Goal: Task Accomplishment & Management: Manage account settings

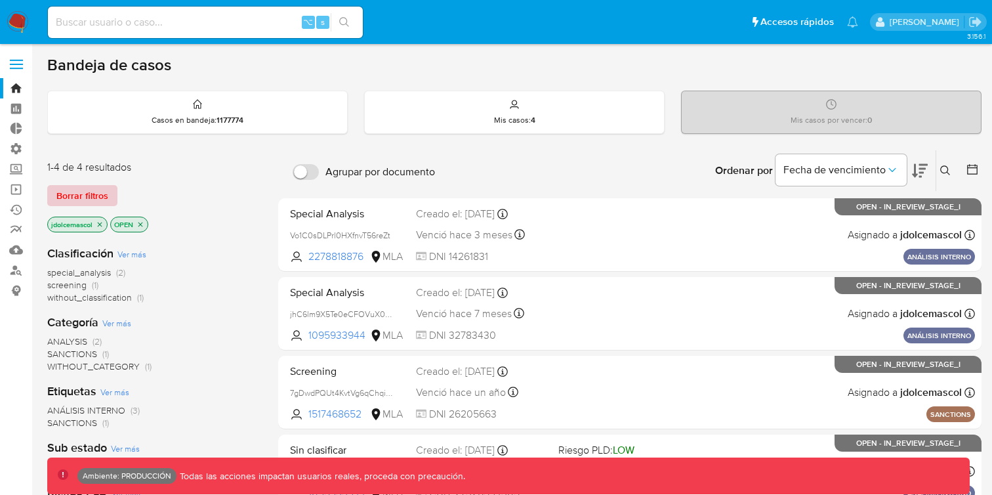
click at [105, 194] on span "Borrar filtros" at bounding box center [82, 195] width 52 height 18
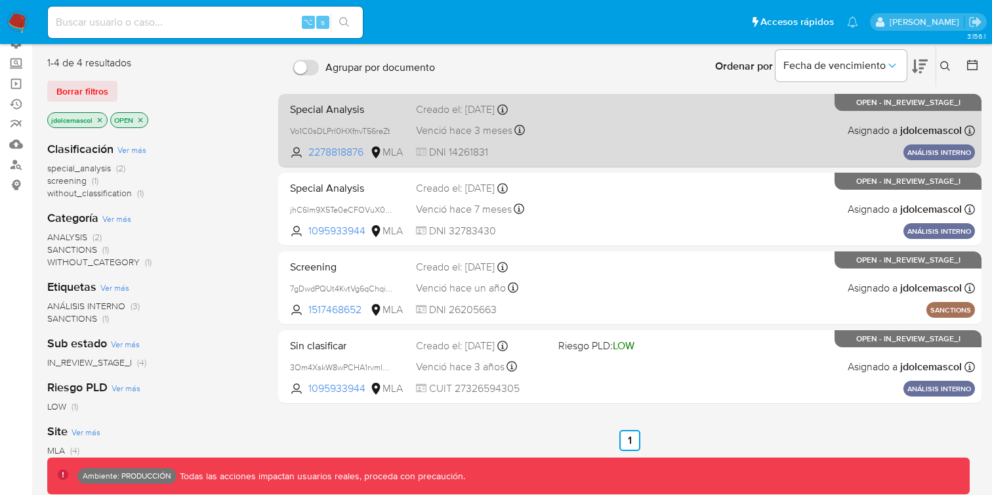
scroll to position [138, 0]
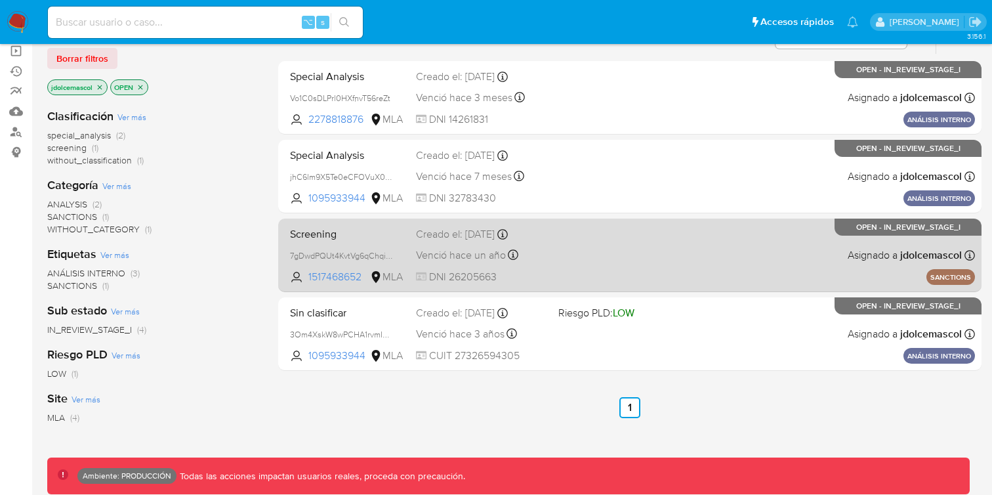
click at [543, 257] on div "Venció hace un año Vence el 08/08/2024 18:53:04" at bounding box center [482, 255] width 132 height 18
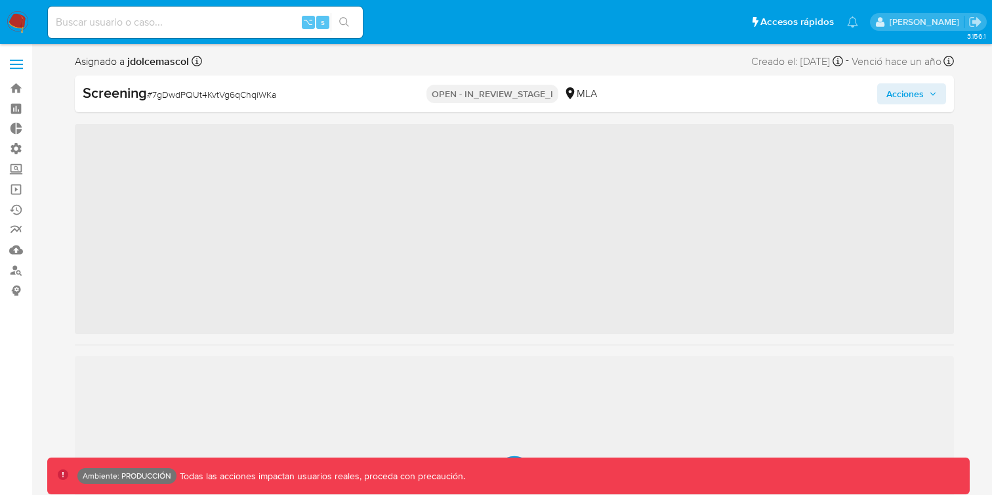
click at [919, 96] on span "Acciones" at bounding box center [905, 93] width 37 height 21
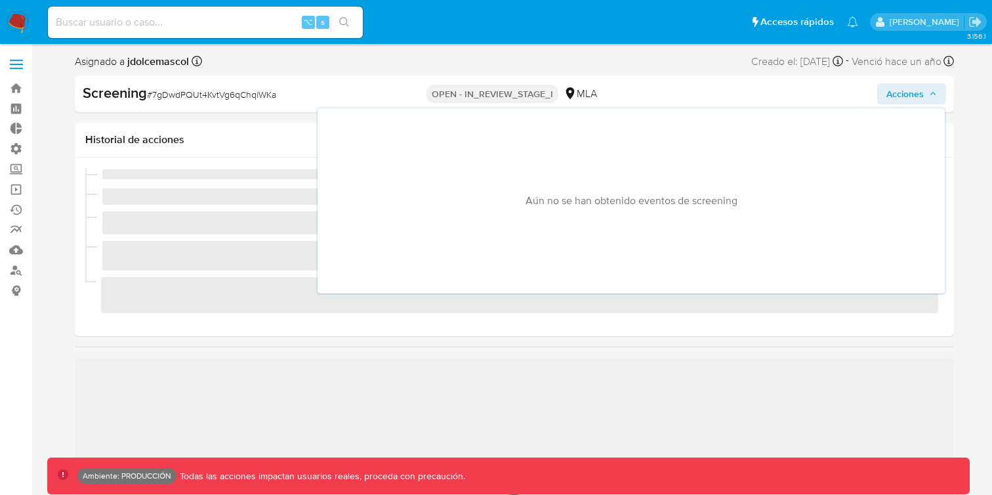
scroll to position [617, 0]
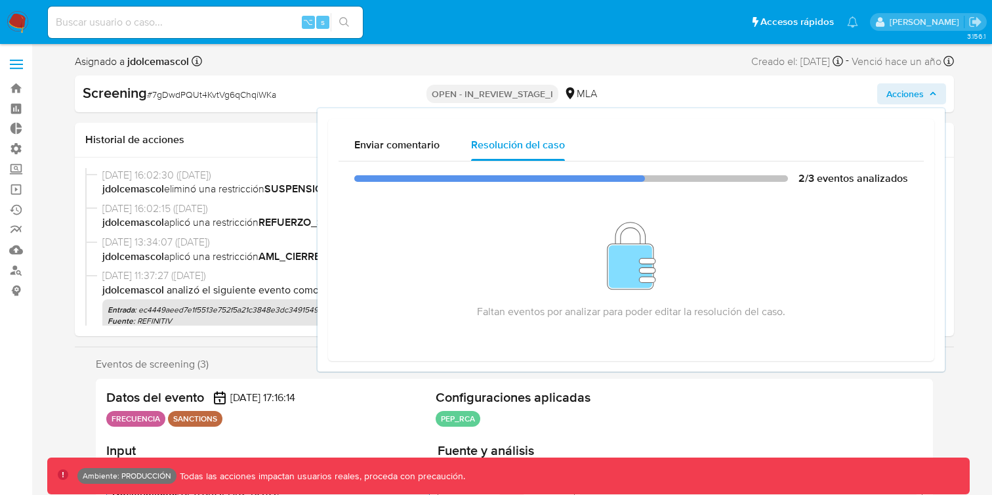
select select "10"
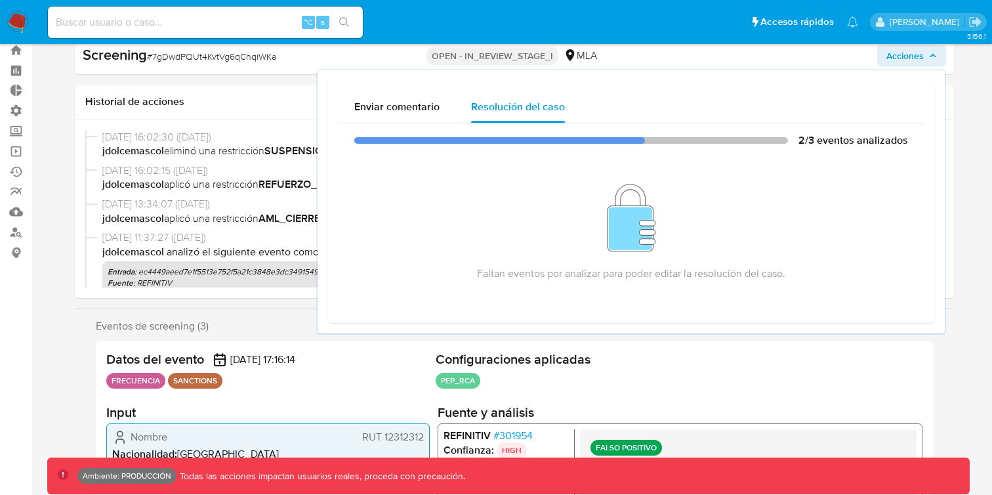
scroll to position [22, 0]
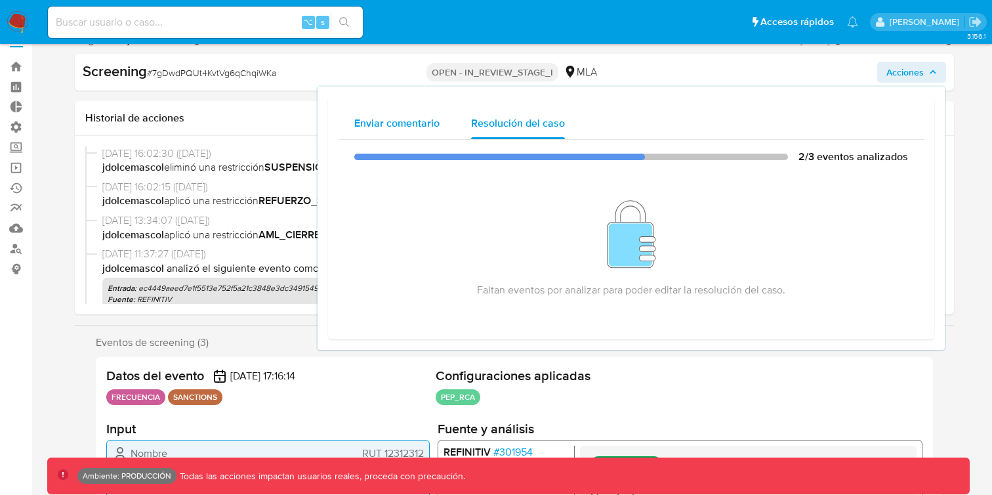
click at [425, 108] on div "Enviar comentario" at bounding box center [396, 123] width 85 height 31
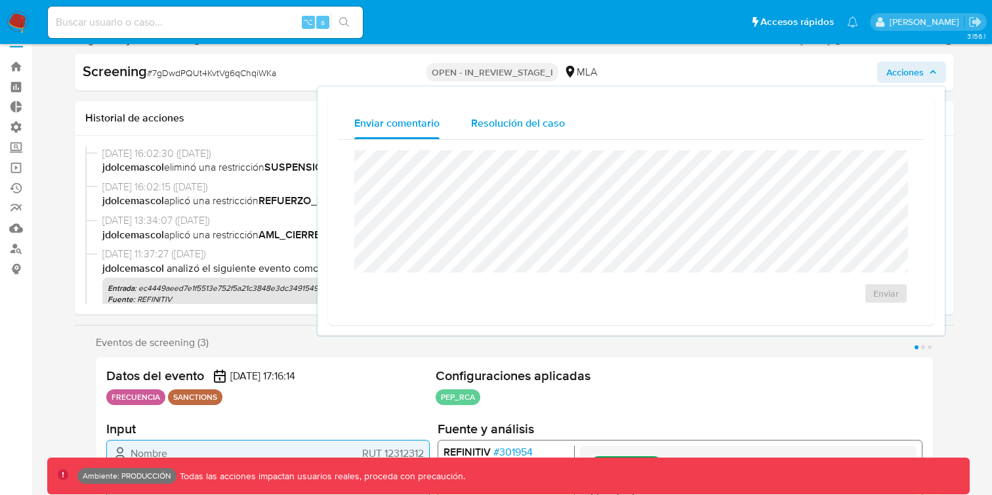
click at [503, 122] on span "Resolución del caso" at bounding box center [518, 122] width 94 height 15
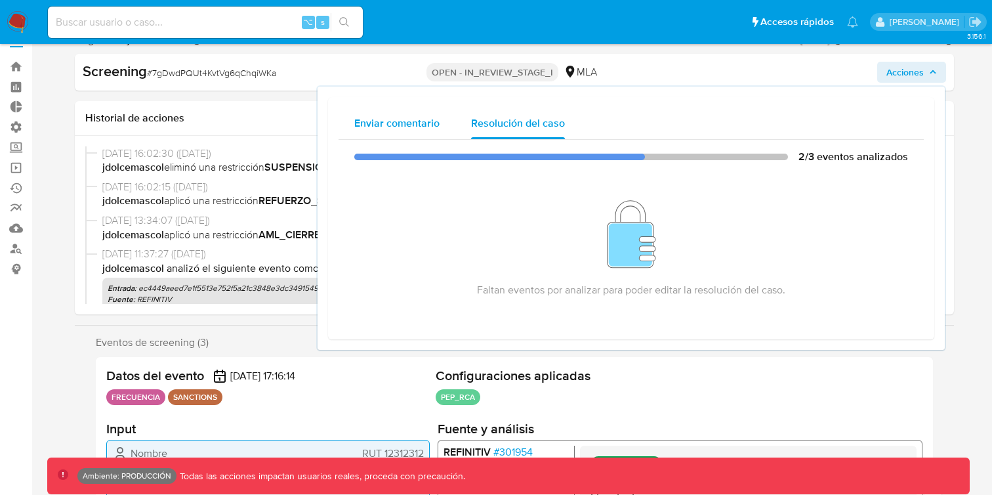
click at [402, 125] on span "Enviar comentario" at bounding box center [396, 122] width 85 height 15
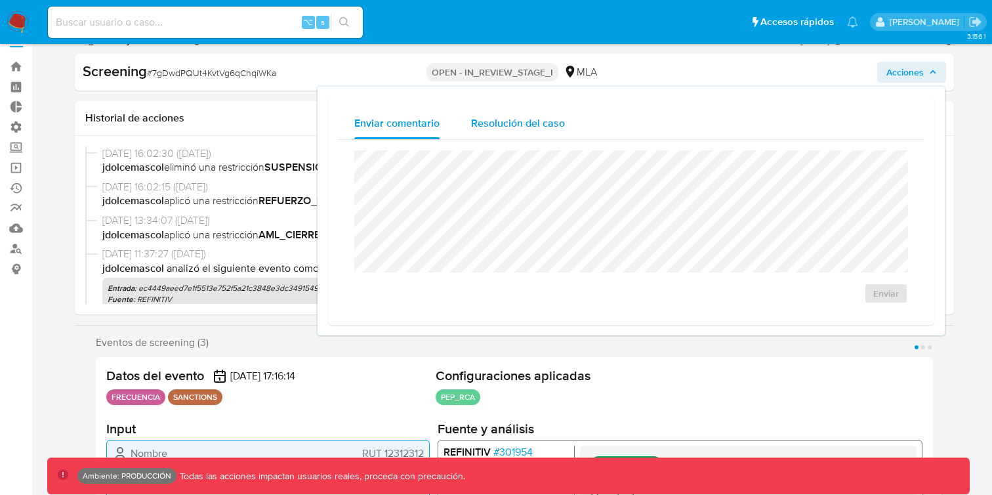
click at [480, 125] on span "Resolución del caso" at bounding box center [518, 122] width 94 height 15
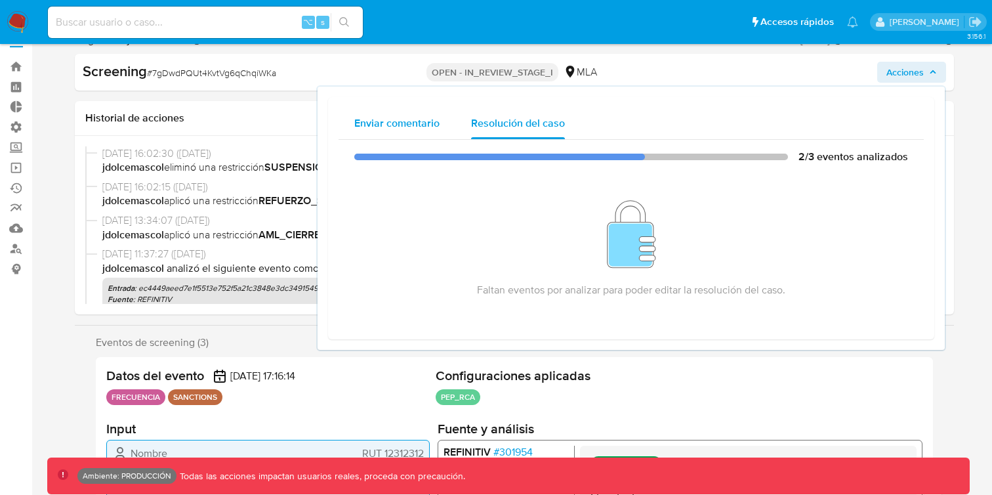
click at [430, 131] on div "Enviar comentario" at bounding box center [396, 123] width 85 height 31
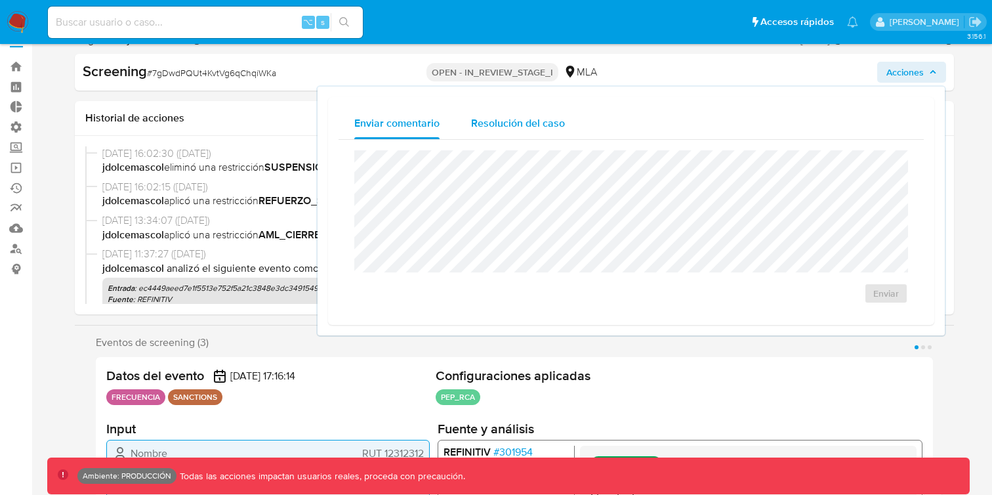
click at [507, 129] on span "Resolución del caso" at bounding box center [518, 122] width 94 height 15
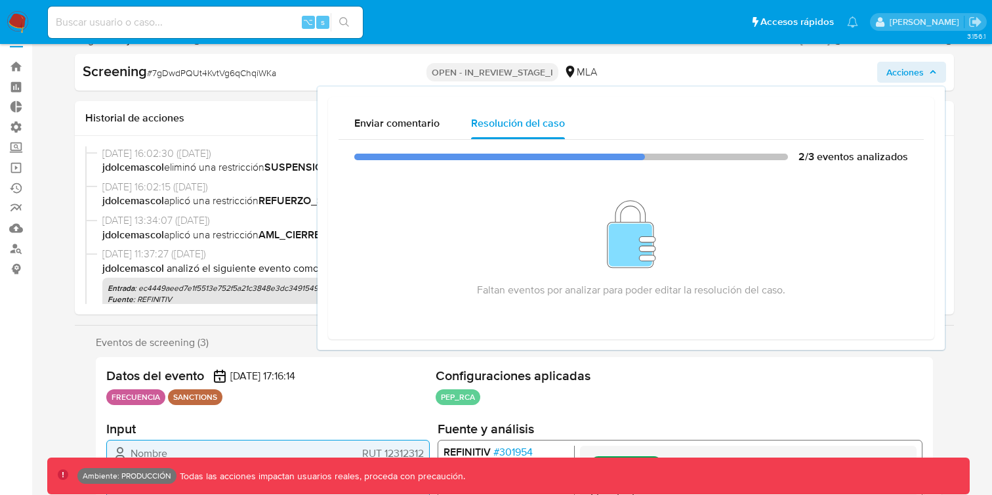
click at [935, 79] on span "Acciones" at bounding box center [912, 72] width 51 height 18
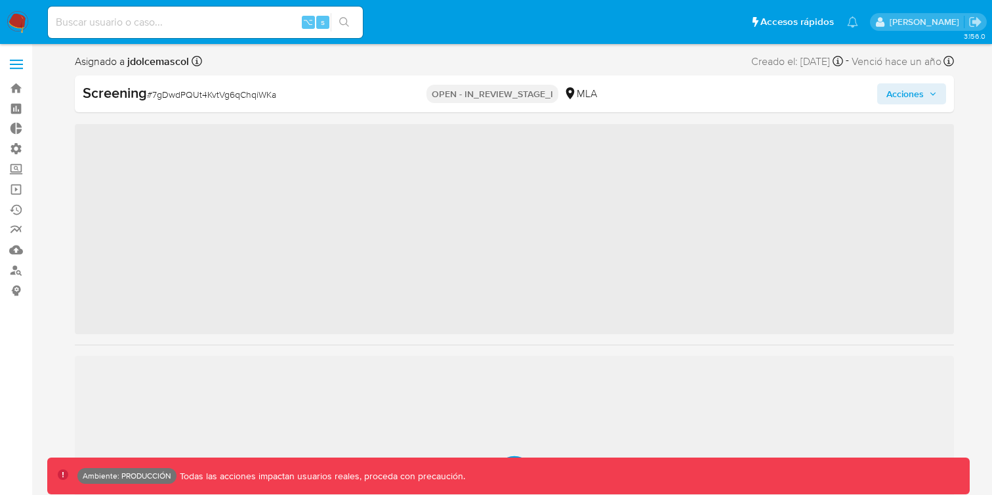
click at [890, 92] on span "Acciones" at bounding box center [905, 93] width 37 height 21
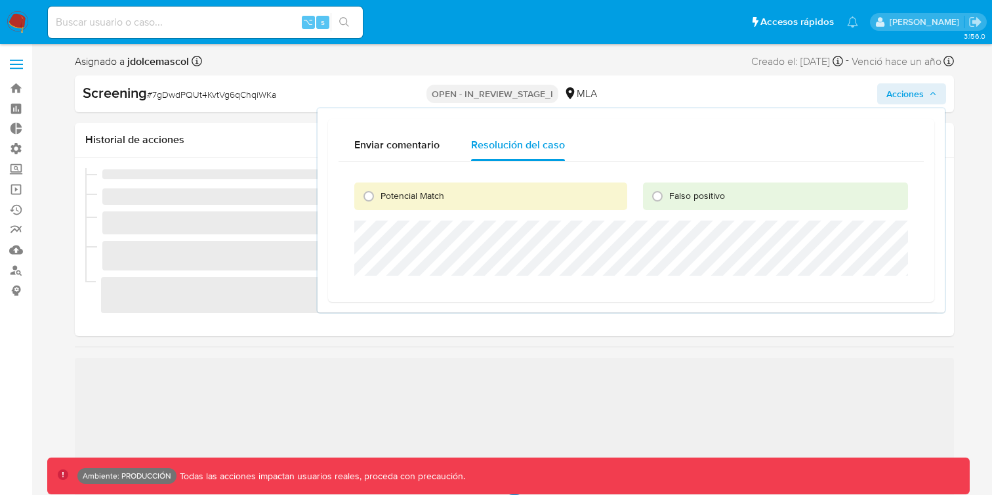
scroll to position [617, 0]
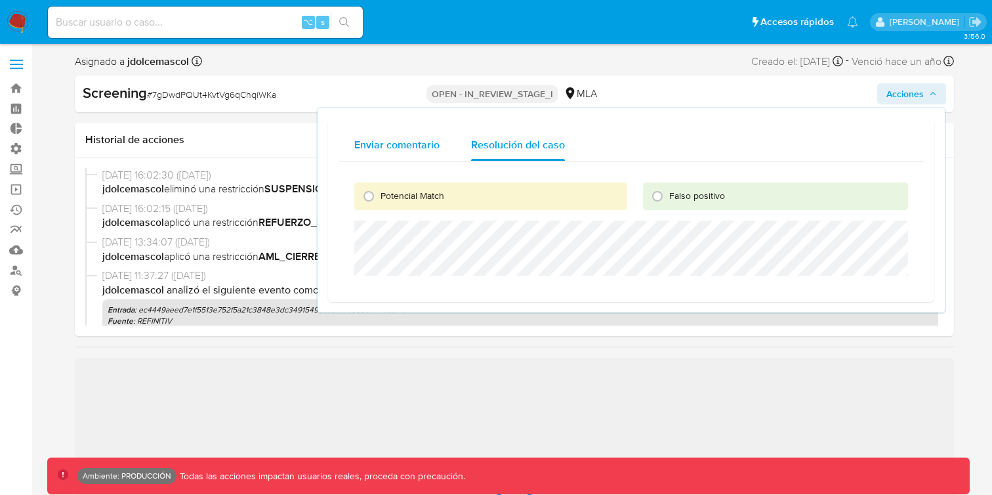
click at [419, 157] on div "Enviar comentario" at bounding box center [396, 144] width 85 height 31
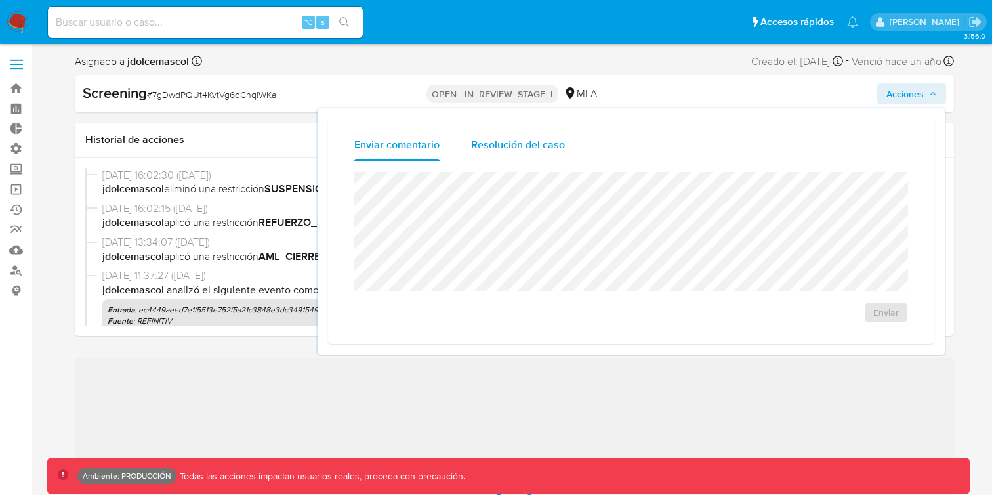
select select "10"
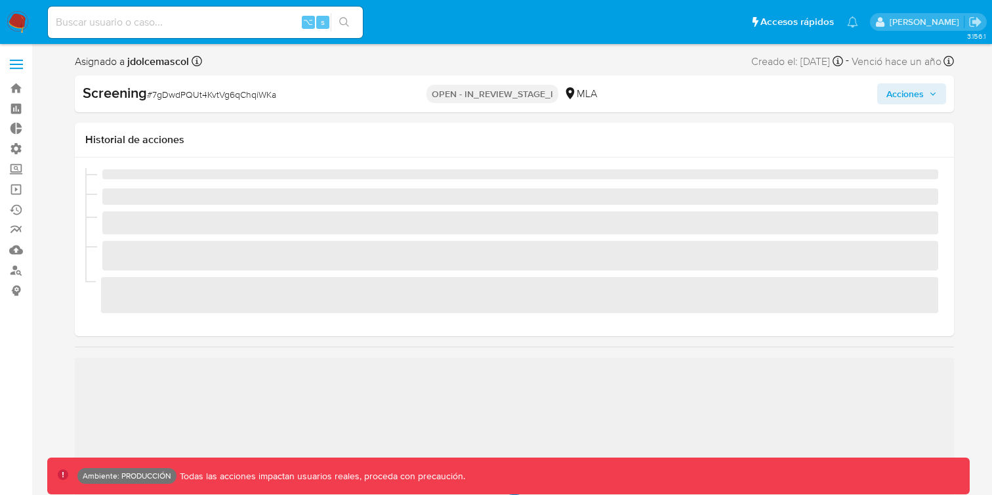
click at [904, 95] on span "Acciones" at bounding box center [905, 93] width 37 height 21
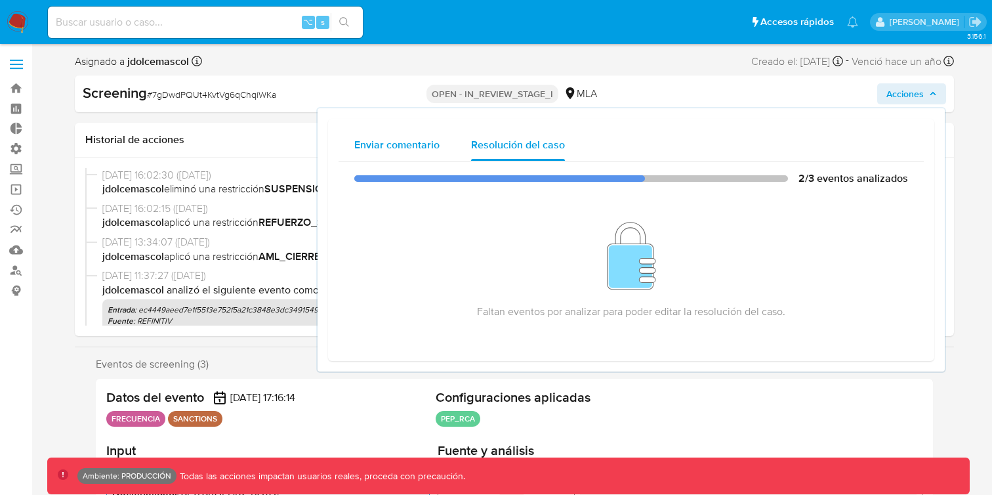
select select "10"
click at [400, 138] on span "Enviar comentario" at bounding box center [396, 144] width 85 height 15
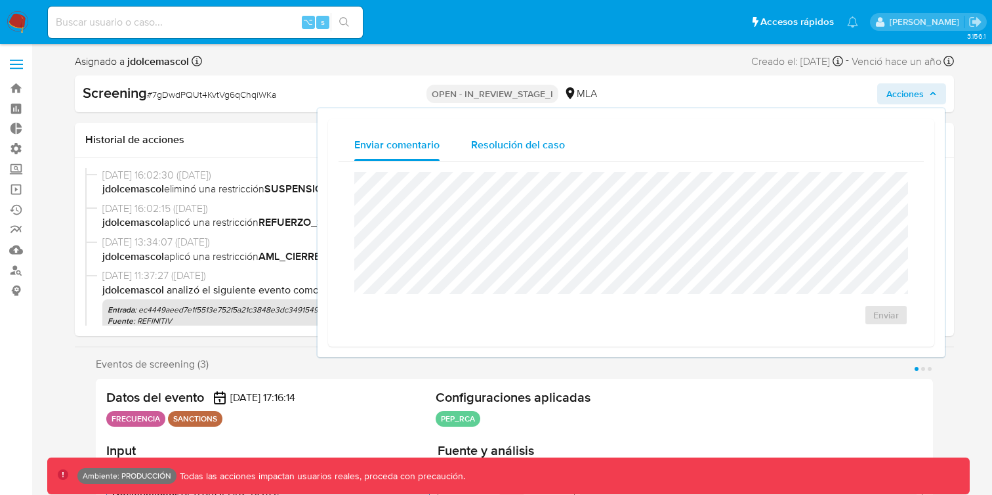
click at [457, 139] on button "Resolución del caso" at bounding box center [517, 144] width 125 height 31
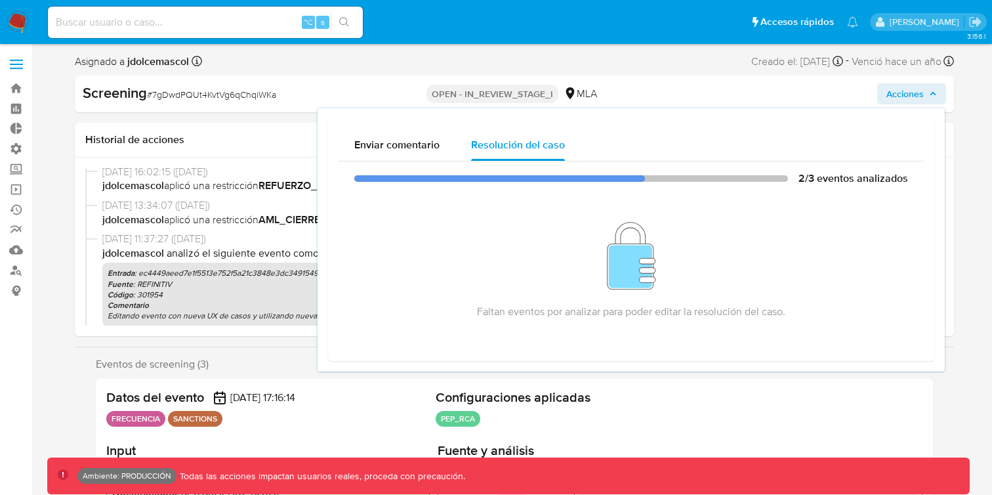
scroll to position [16, 0]
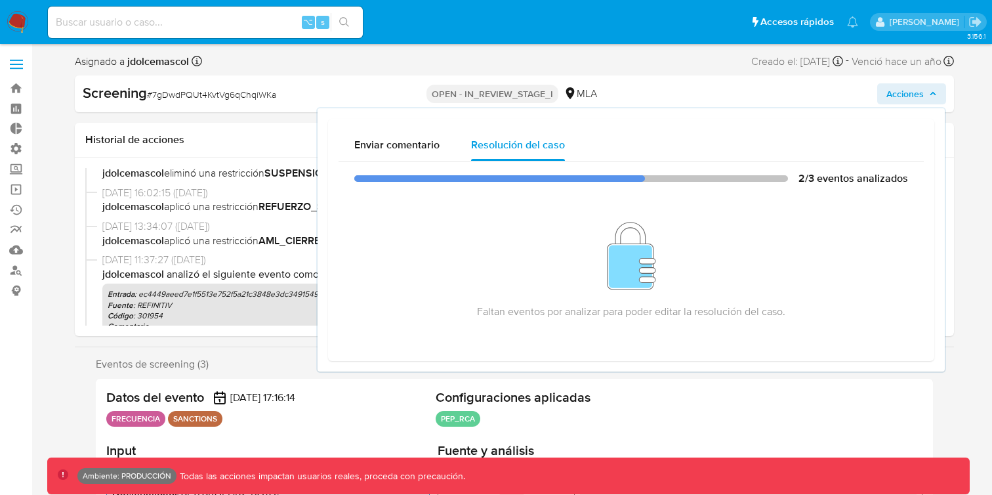
click at [310, 409] on div "Datos del evento 21/01/2025 17:16:14 FRECUENCIA SANCTIONS" at bounding box center [268, 409] width 324 height 41
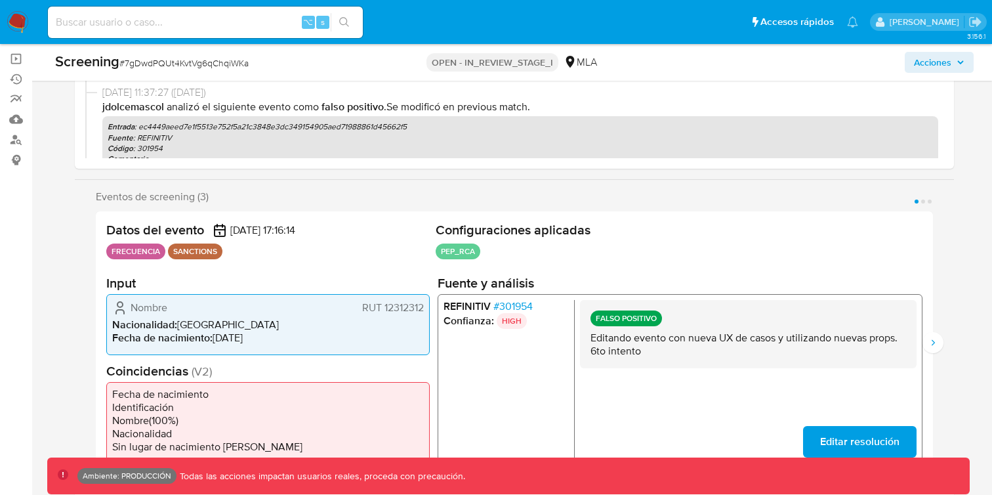
scroll to position [117, 0]
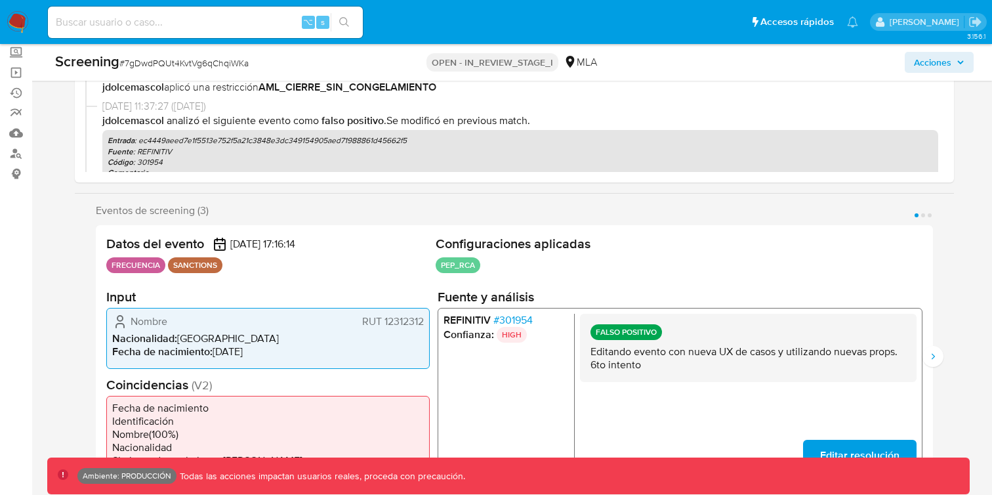
click at [24, 16] on img at bounding box center [18, 22] width 22 height 22
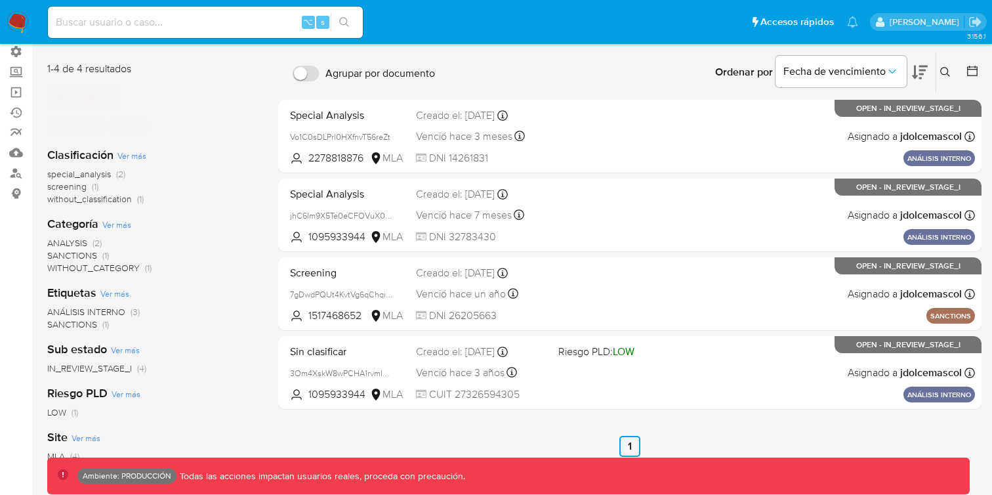
scroll to position [60, 0]
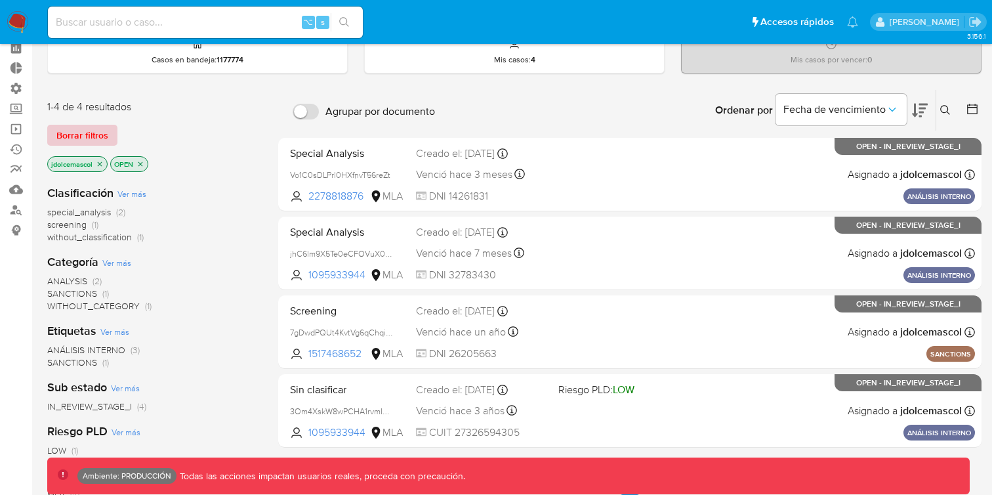
click at [100, 131] on span "Borrar filtros" at bounding box center [82, 135] width 52 height 18
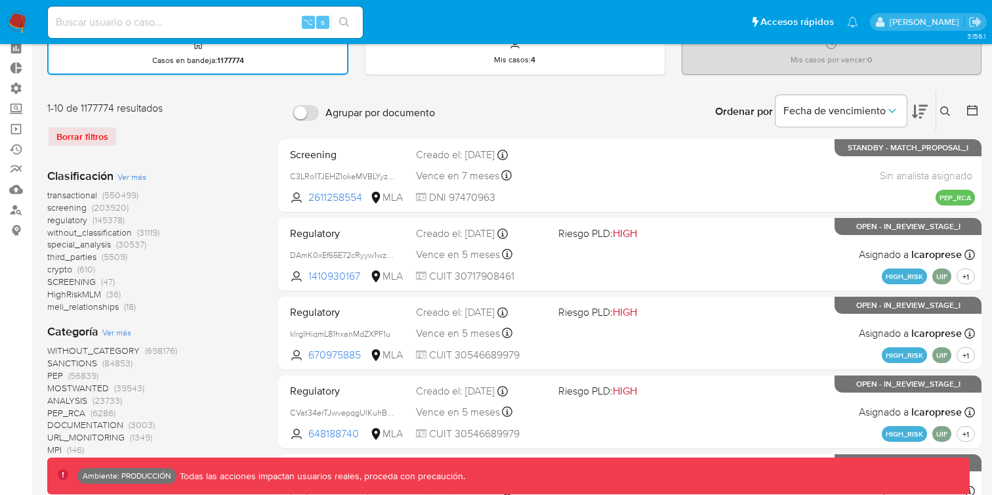
click at [76, 209] on span "screening" at bounding box center [66, 207] width 39 height 13
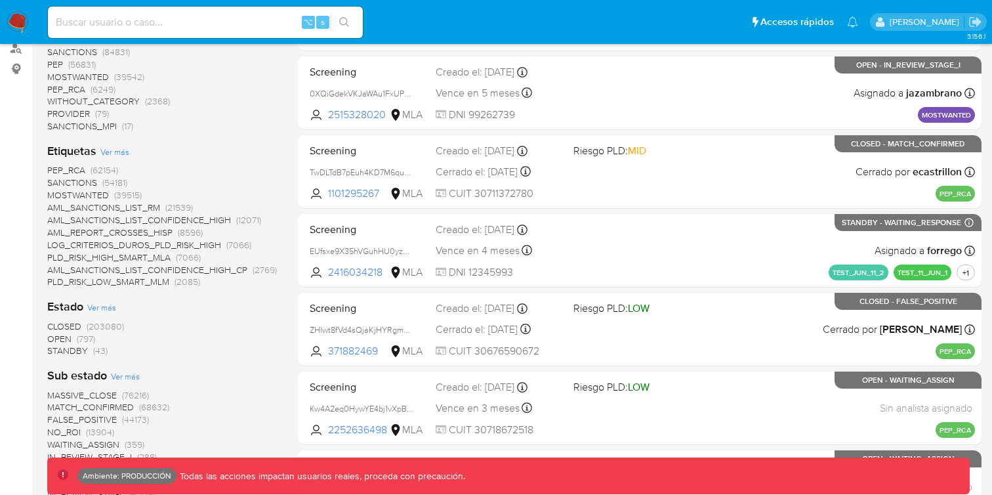
scroll to position [228, 0]
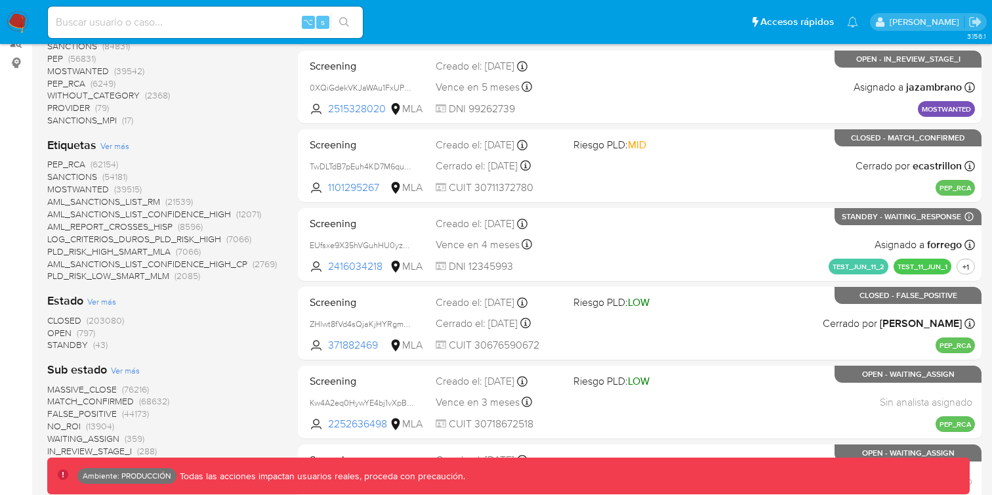
click at [66, 331] on span "OPEN" at bounding box center [59, 332] width 24 height 13
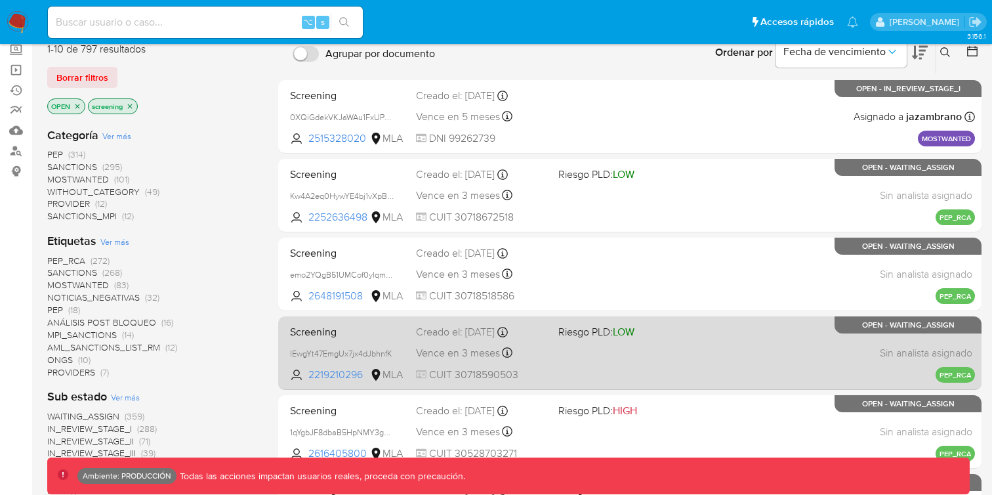
scroll to position [104, 0]
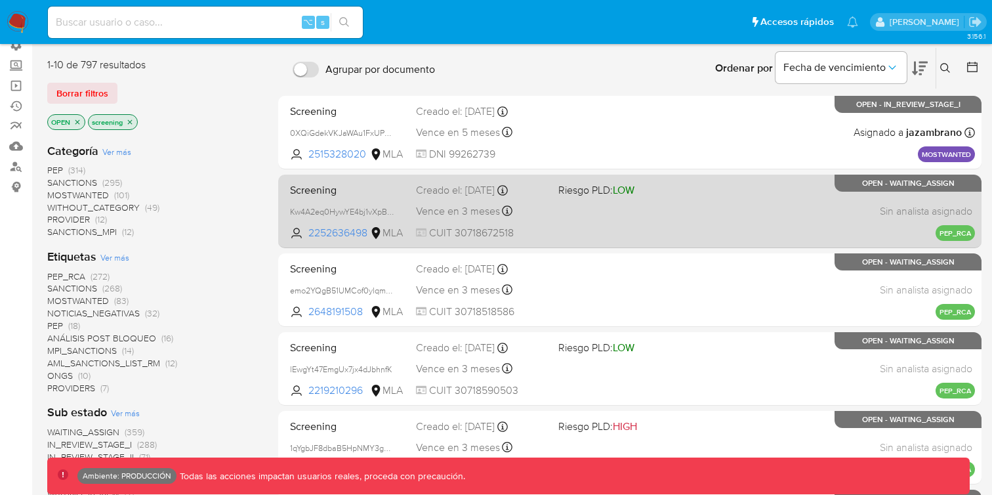
click at [667, 213] on div "Screening Kw4A2eq0HywYE4bj1vXpBHUD 2252636498 MLA Riesgo PLD: LOW Creado el: 25…" at bounding box center [630, 211] width 690 height 66
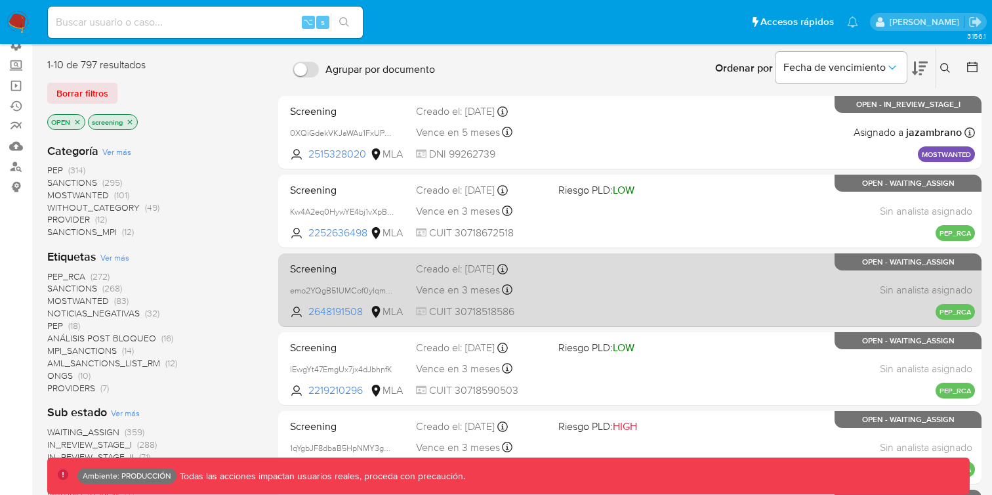
click at [628, 311] on div "Screening emo2YQgB51UMCof0ylqm2iee 2648191508 MLA Creado el: 24/08/2025 Creado …" at bounding box center [630, 290] width 690 height 66
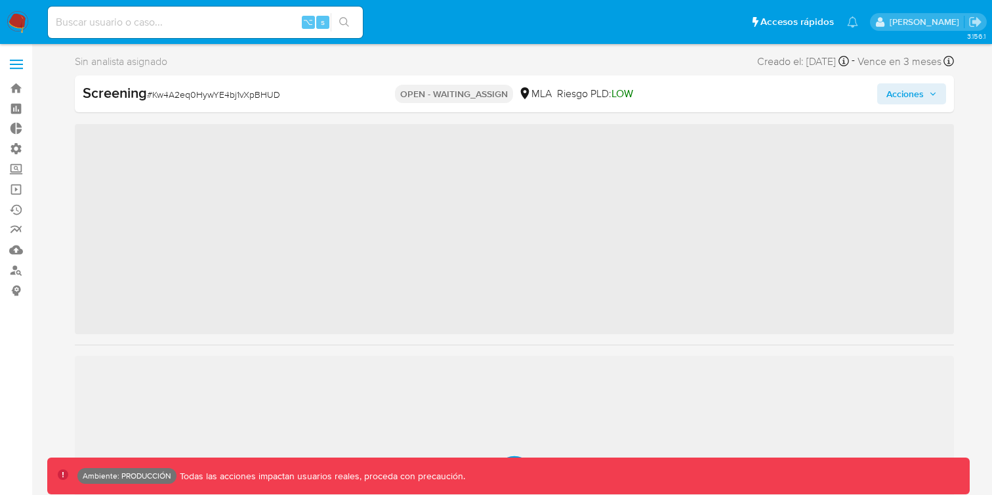
click at [929, 92] on span "Acciones" at bounding box center [912, 94] width 51 height 18
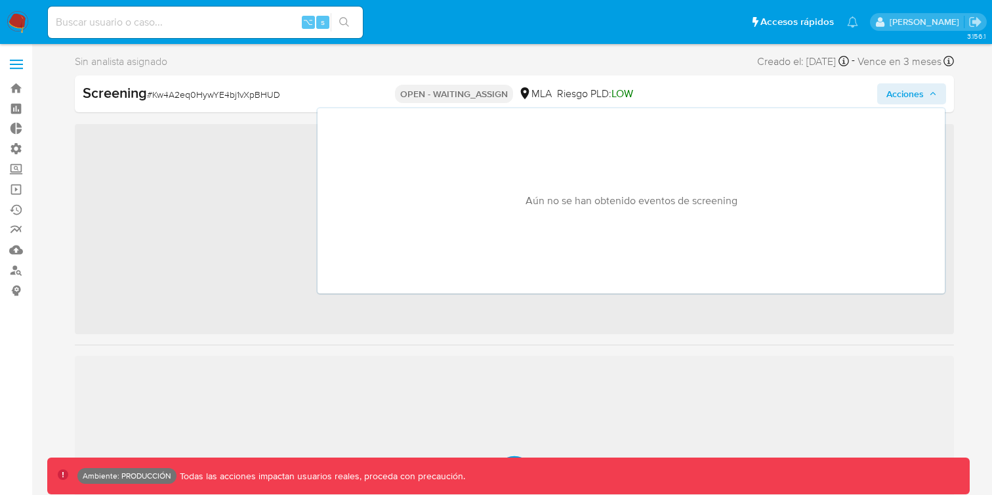
scroll to position [617, 0]
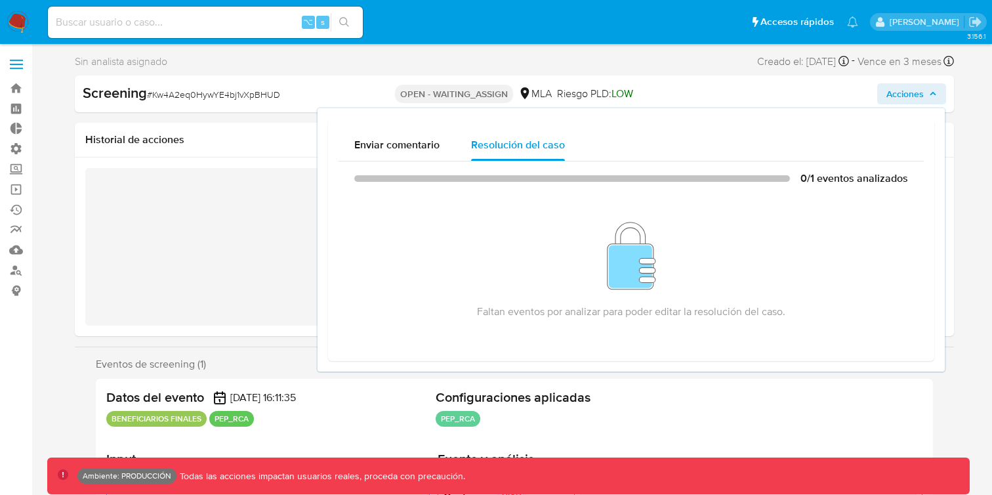
select select "10"
click at [910, 98] on span "Acciones" at bounding box center [905, 93] width 37 height 21
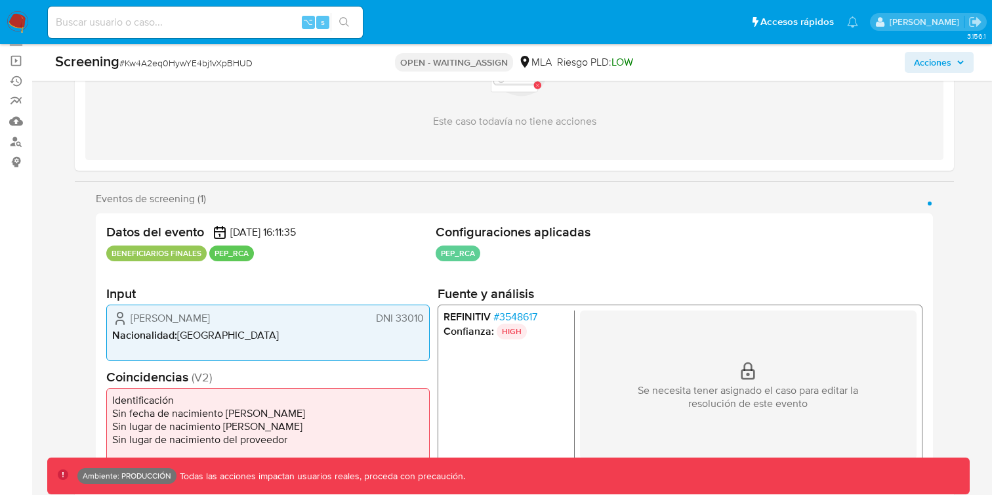
scroll to position [115, 0]
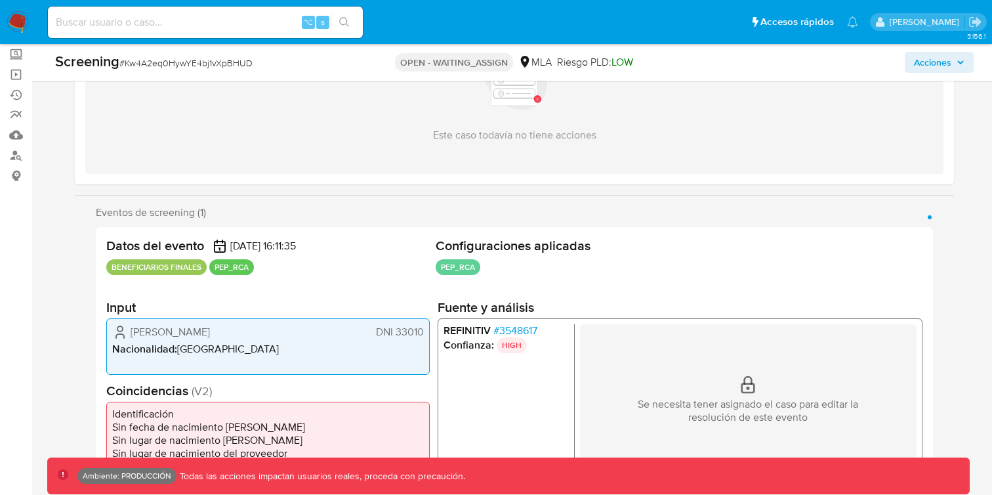
click at [917, 69] on span "Acciones" at bounding box center [932, 62] width 37 height 21
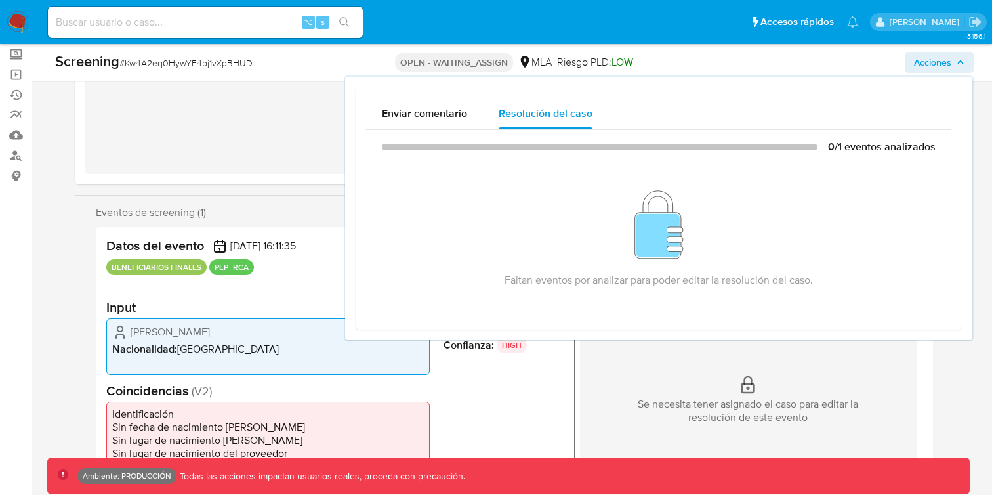
click at [227, 212] on div "Eventos de screening (1) Página 1" at bounding box center [514, 212] width 837 height 13
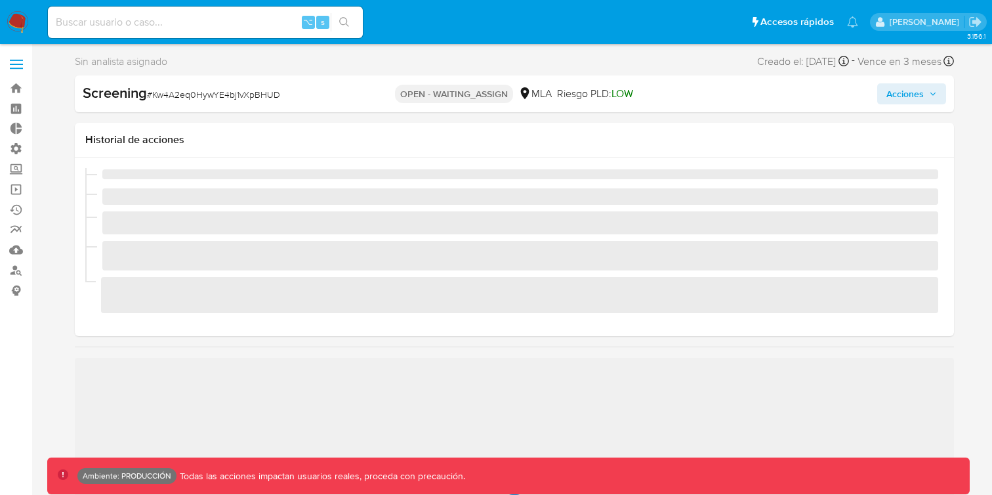
scroll to position [617, 0]
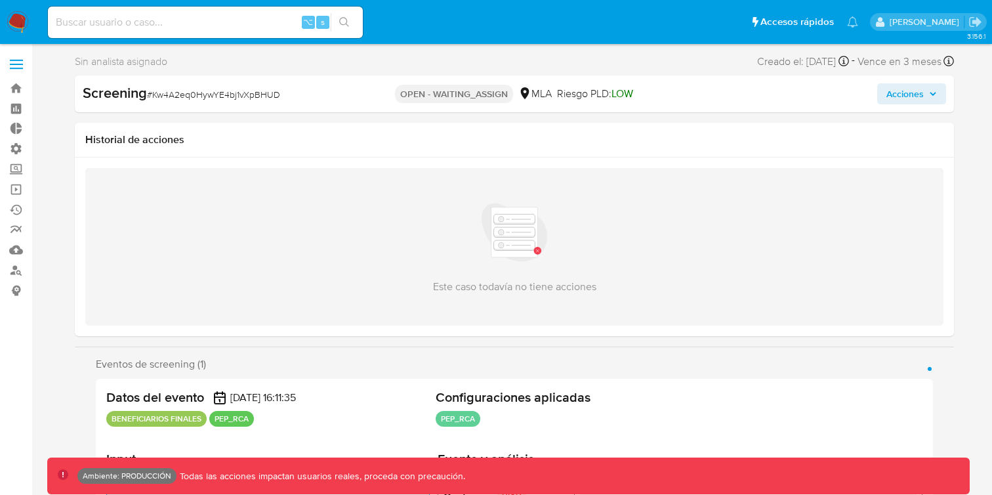
select select "10"
click at [932, 93] on icon "button" at bounding box center [933, 94] width 8 height 8
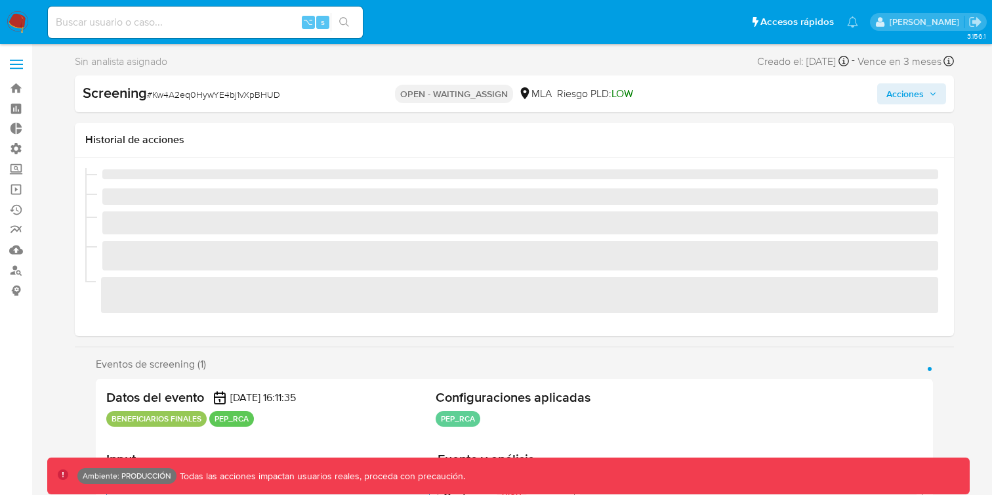
scroll to position [617, 0]
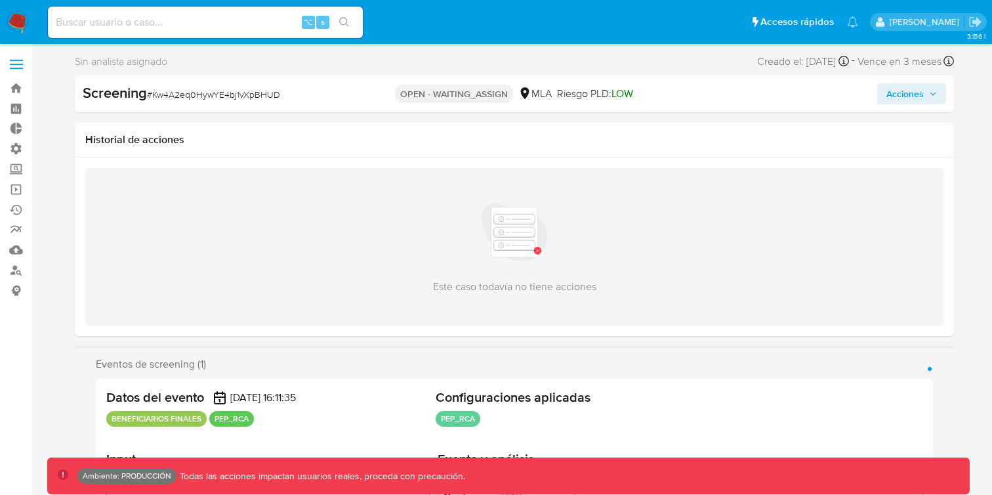
select select "10"
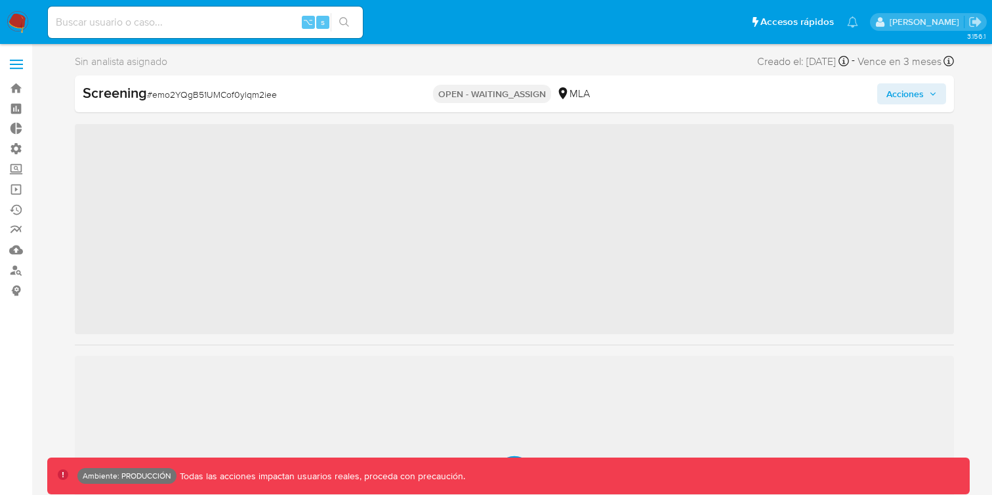
click at [927, 104] on div "Acciones" at bounding box center [911, 93] width 69 height 21
click at [927, 90] on span "Acciones" at bounding box center [912, 94] width 51 height 18
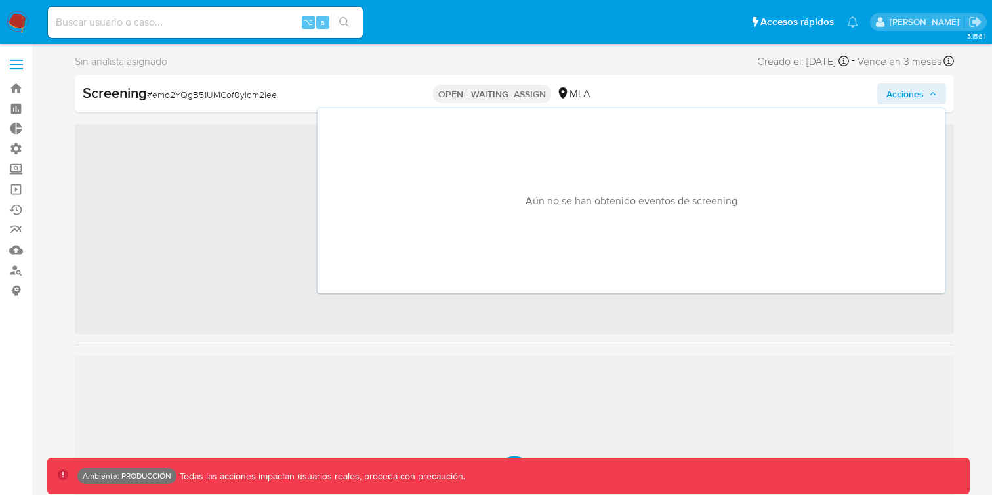
scroll to position [617, 0]
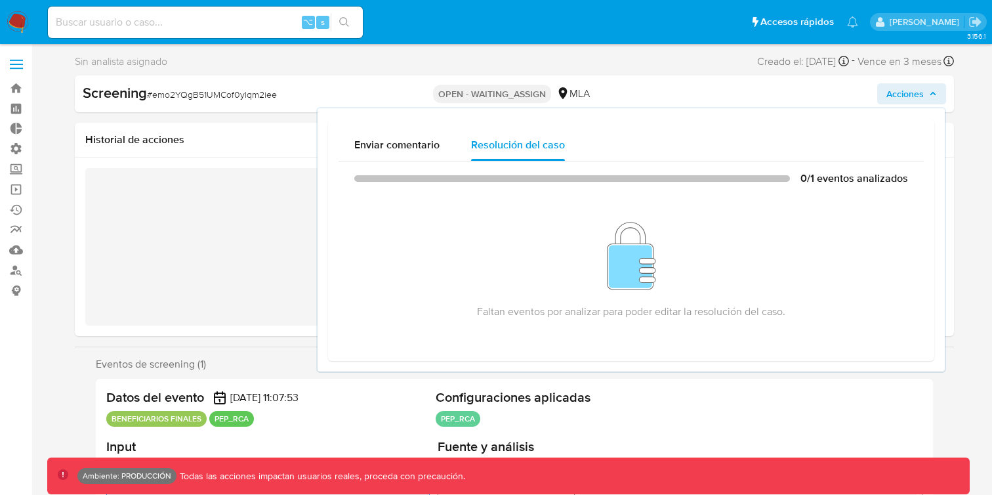
select select "10"
click at [911, 98] on span "Acciones" at bounding box center [905, 93] width 37 height 21
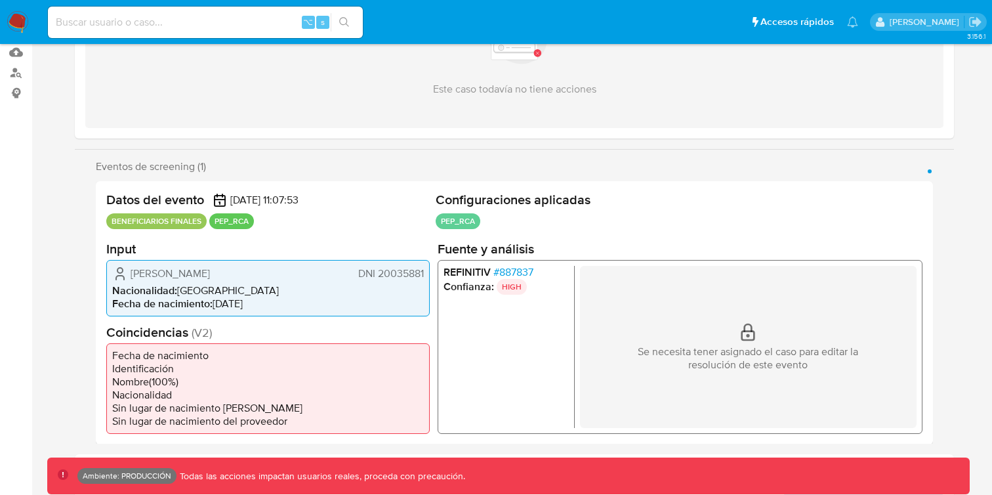
scroll to position [292, 0]
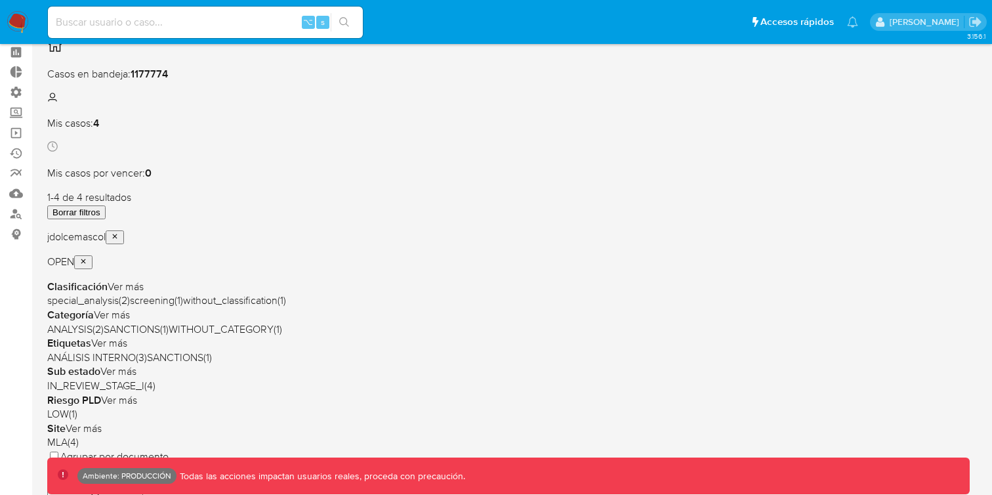
scroll to position [65, 0]
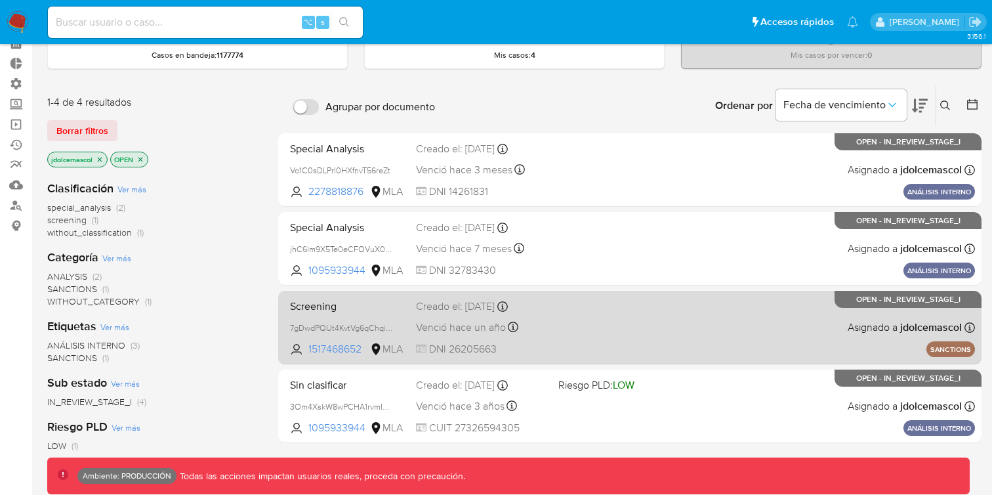
click at [614, 314] on div "Screening 7gDwdPQUt4KvtVg6qChqiWKa 1517468652 MLA Creado el: [DATE] Creado el: …" at bounding box center [630, 327] width 690 height 66
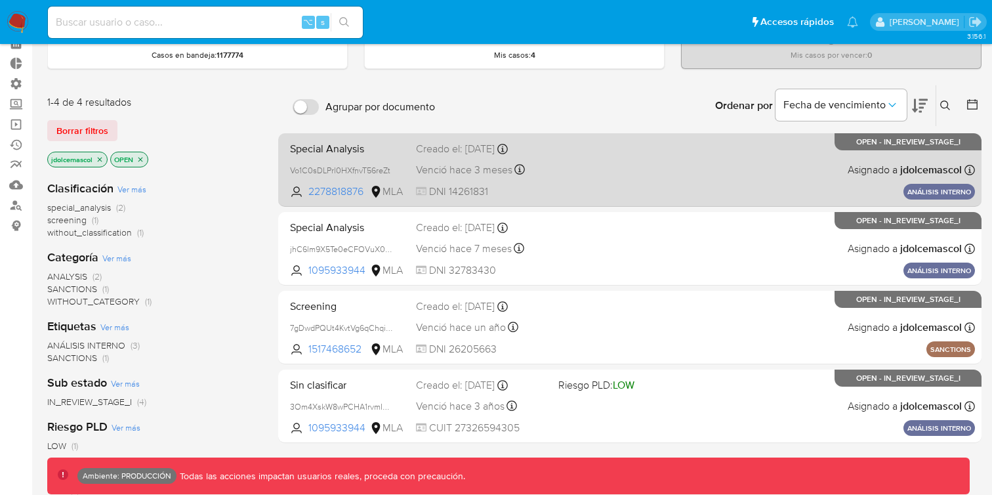
scroll to position [0, 0]
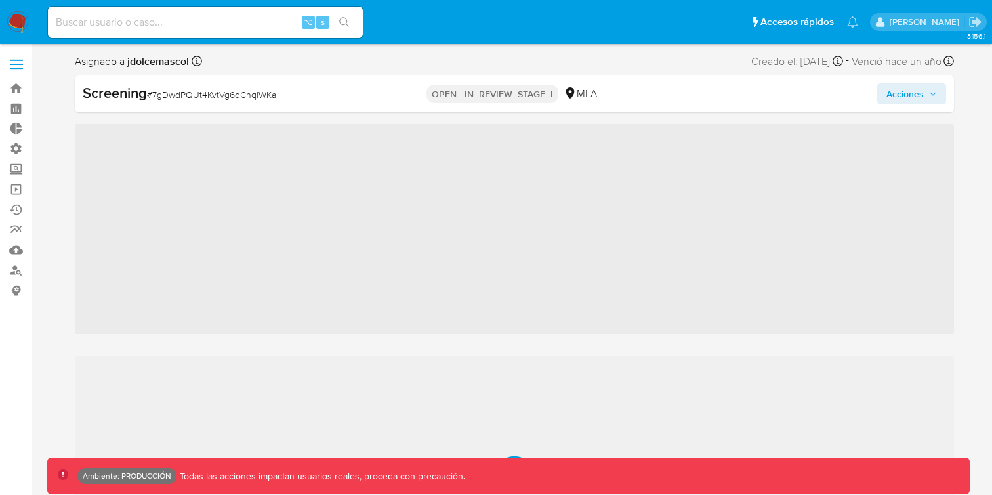
scroll to position [617, 0]
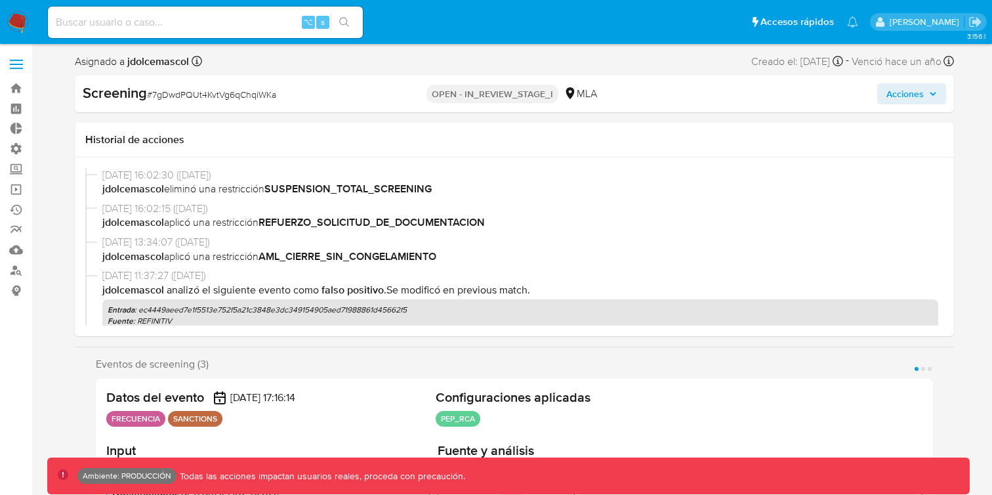
click at [892, 89] on span "Acciones" at bounding box center [905, 93] width 37 height 21
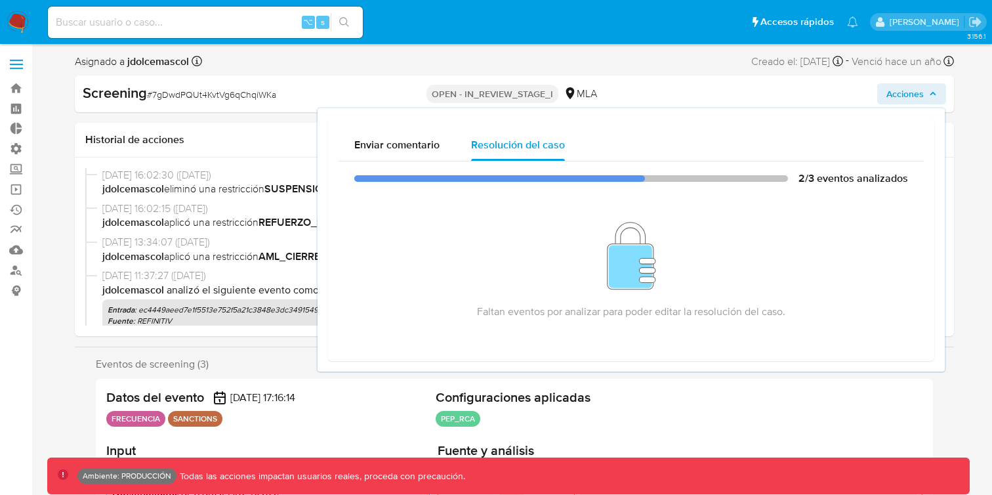
select select "10"
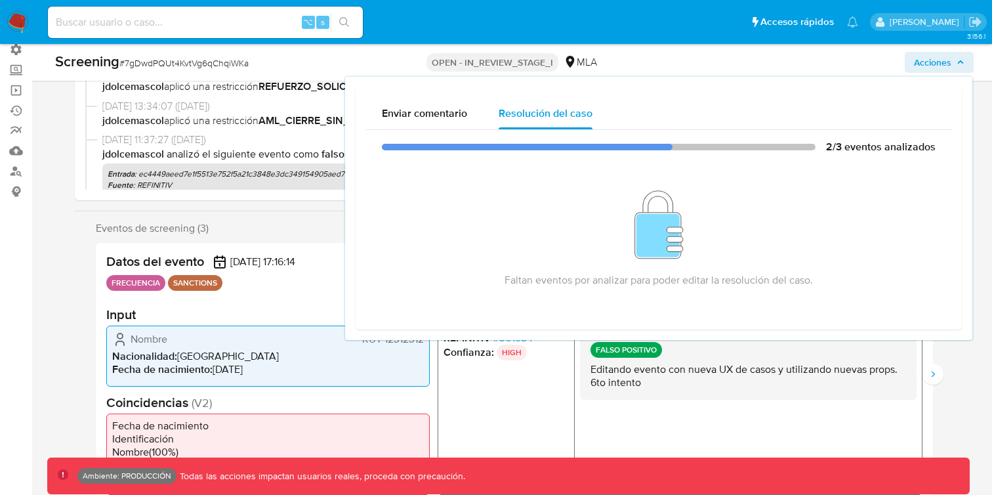
scroll to position [0, 0]
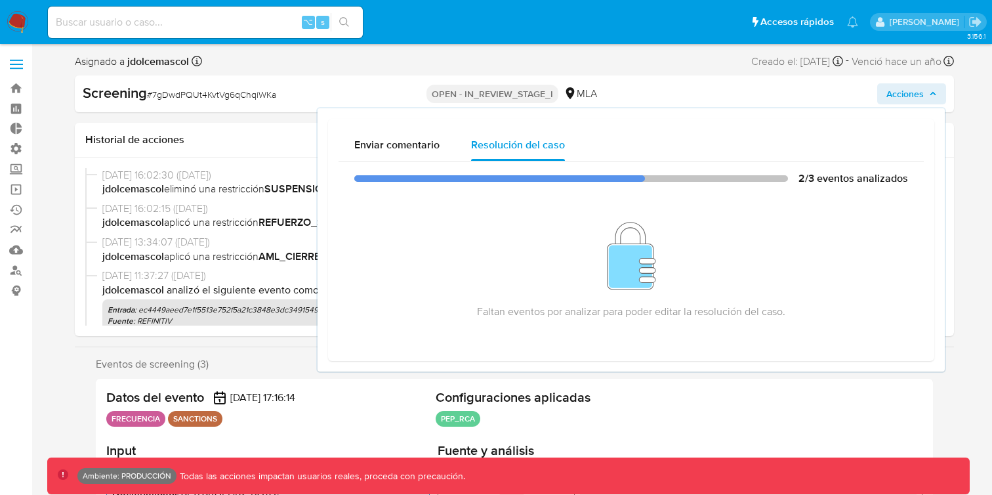
click at [925, 94] on span "Acciones" at bounding box center [912, 94] width 51 height 18
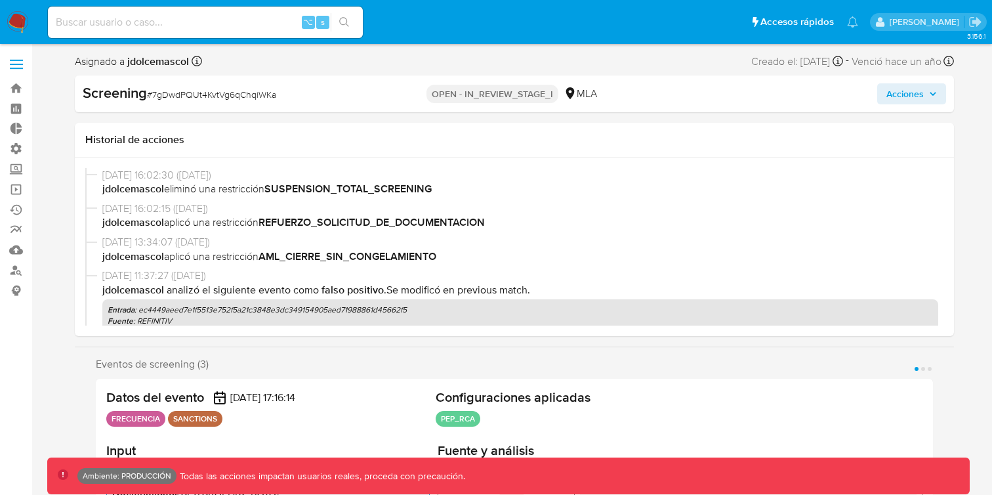
click at [925, 94] on span "Acciones" at bounding box center [912, 94] width 51 height 18
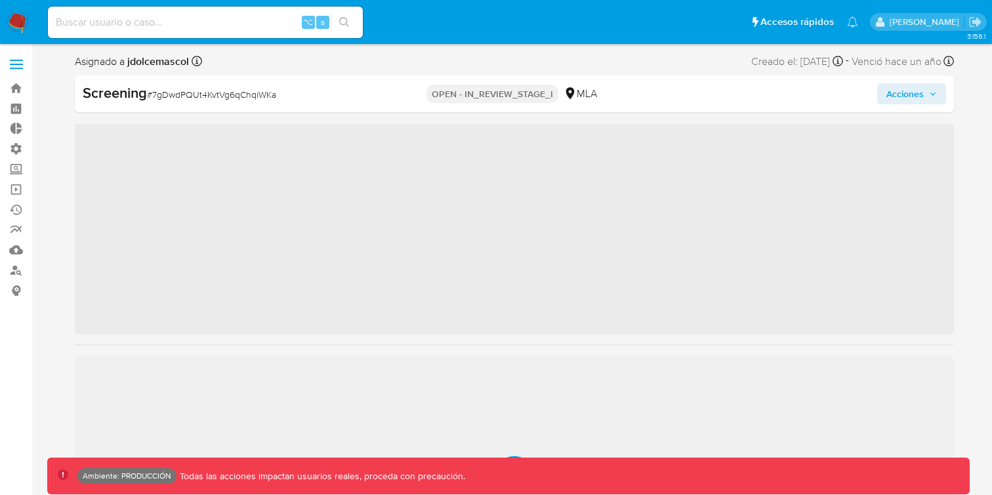
click at [911, 93] on span "Acciones" at bounding box center [905, 93] width 37 height 21
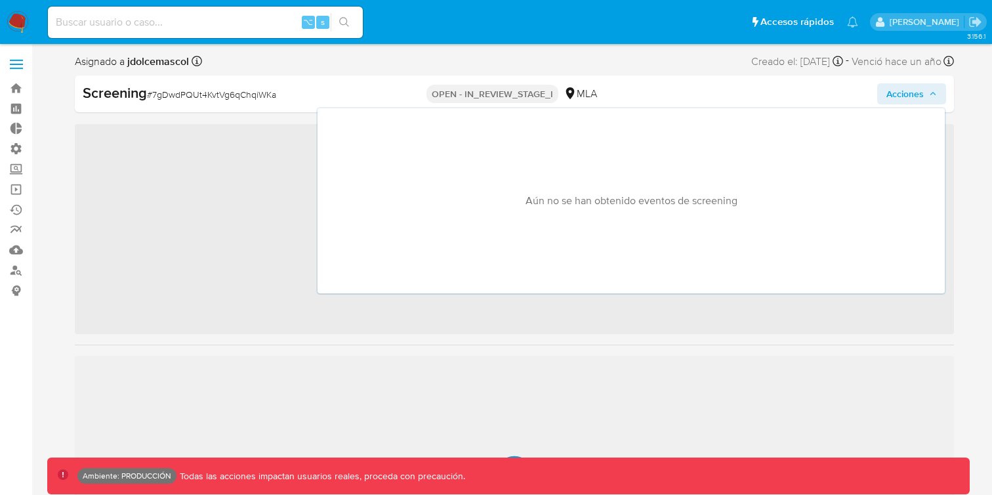
scroll to position [617, 0]
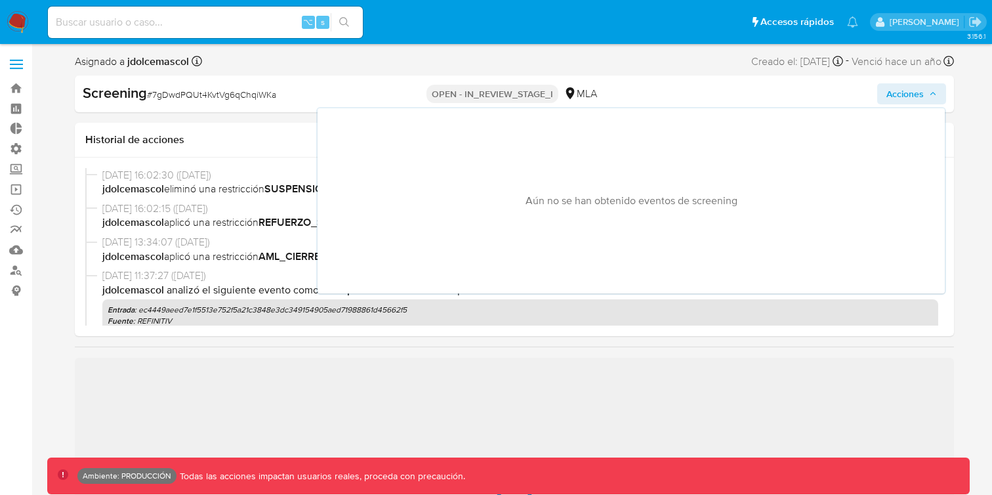
select select "10"
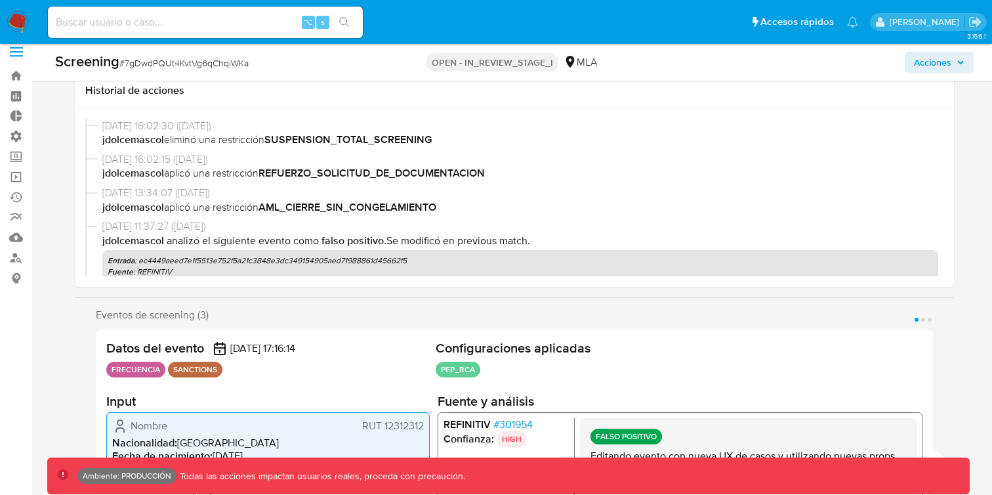
scroll to position [0, 0]
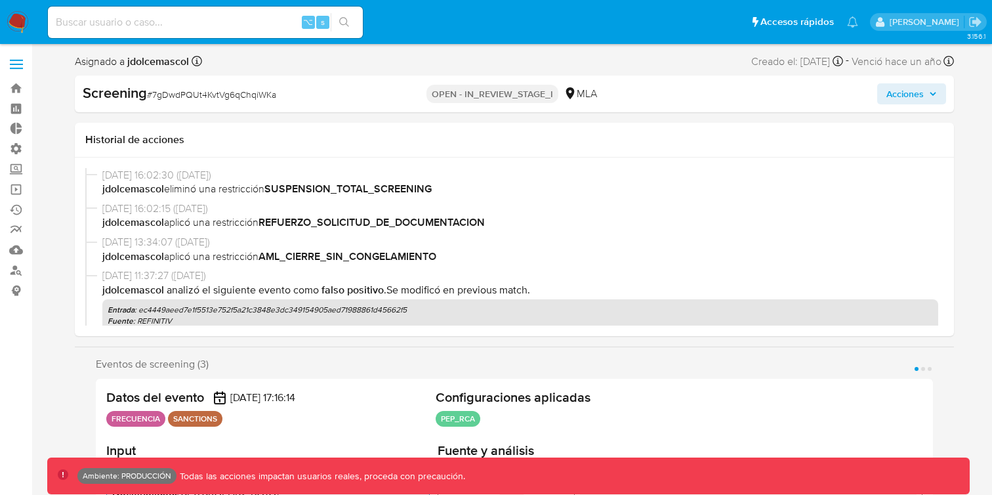
click at [30, 38] on nav "Pausado Ver notificaciones ⌥ s Accesos rápidos Presiona las siguientes teclas p…" at bounding box center [496, 22] width 992 height 44
click at [20, 24] on img at bounding box center [18, 22] width 22 height 22
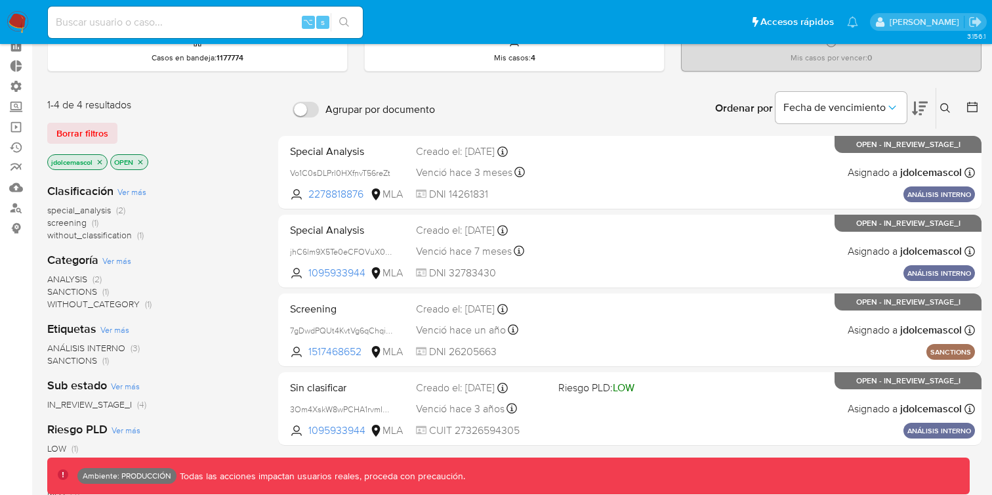
scroll to position [96, 0]
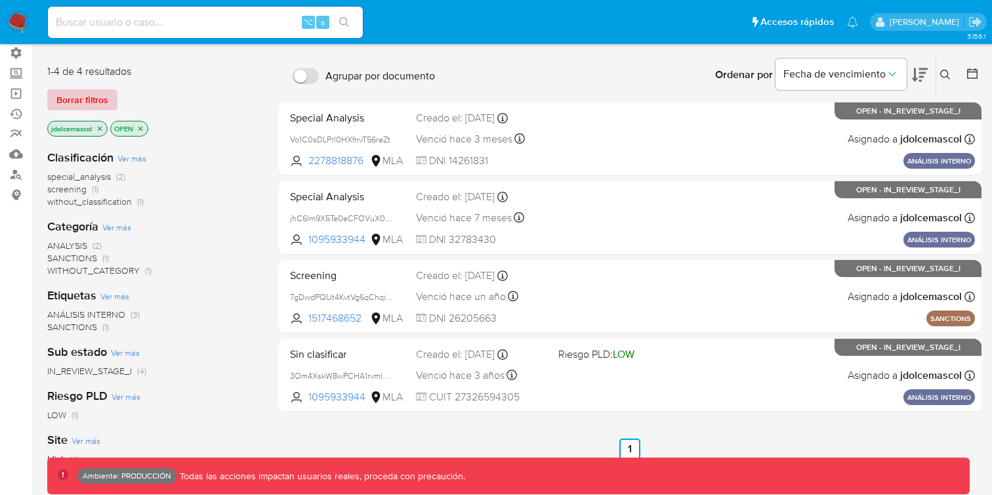
click at [85, 91] on span "Borrar filtros" at bounding box center [82, 100] width 52 height 18
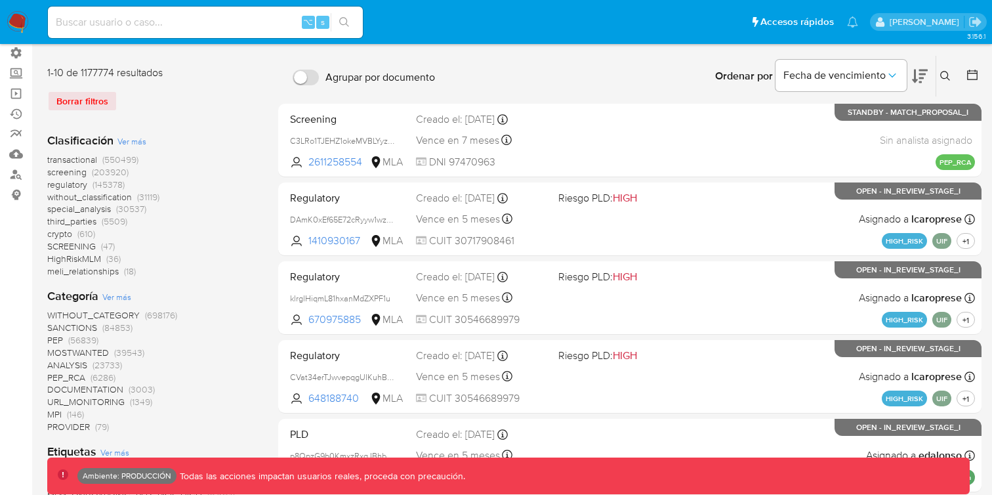
click at [82, 171] on span "screening" at bounding box center [66, 171] width 39 height 13
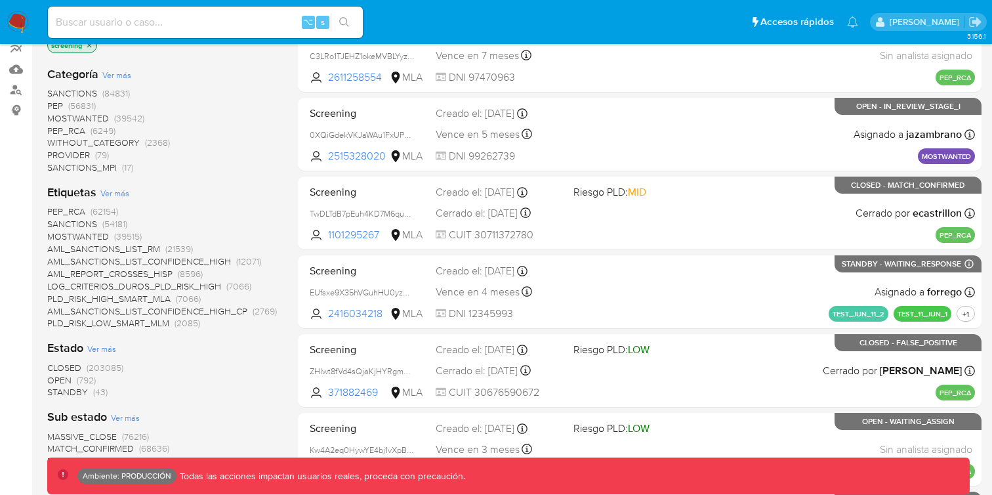
scroll to position [184, 0]
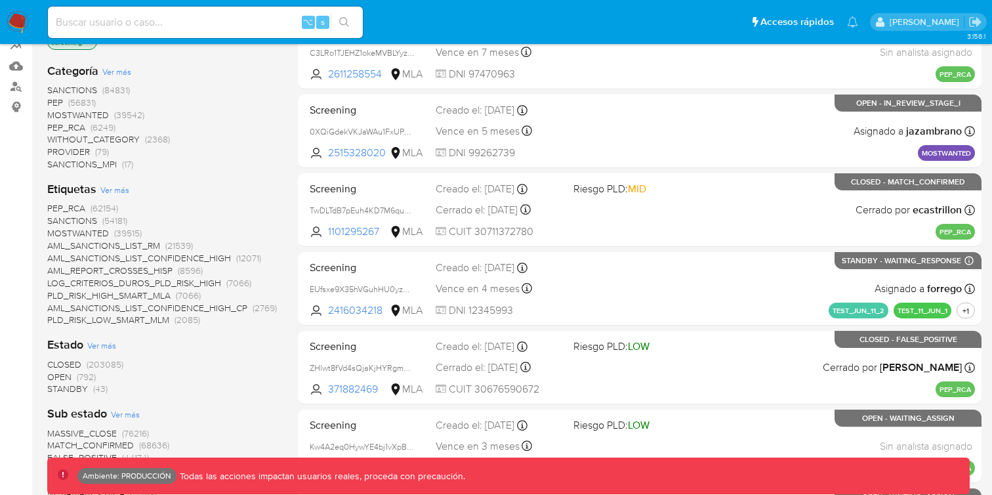
click at [67, 387] on span "STANDBY" at bounding box center [67, 388] width 41 height 13
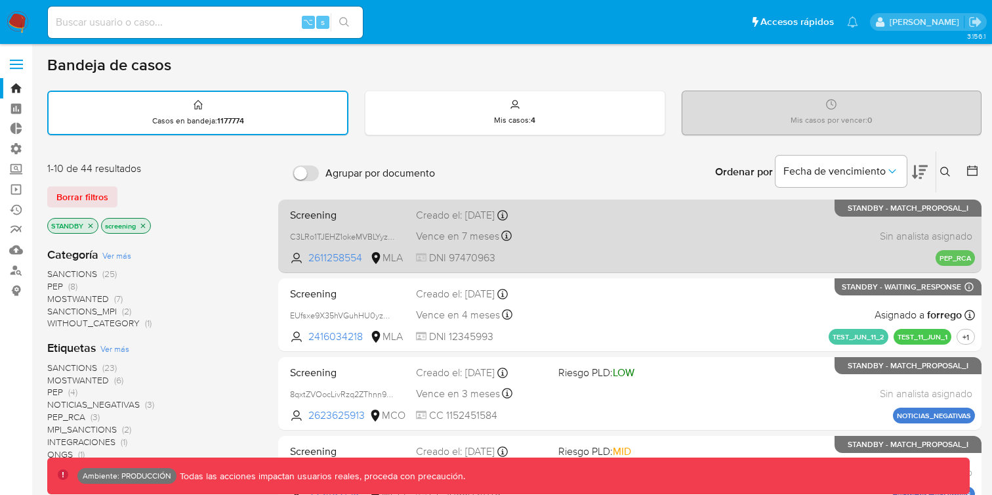
click at [711, 232] on div "Screening C3LRo1TJEHZ1okeMVBLYyzJL 2611258554 MLA Creado el: 13/08/2025 Creado …" at bounding box center [630, 236] width 690 height 66
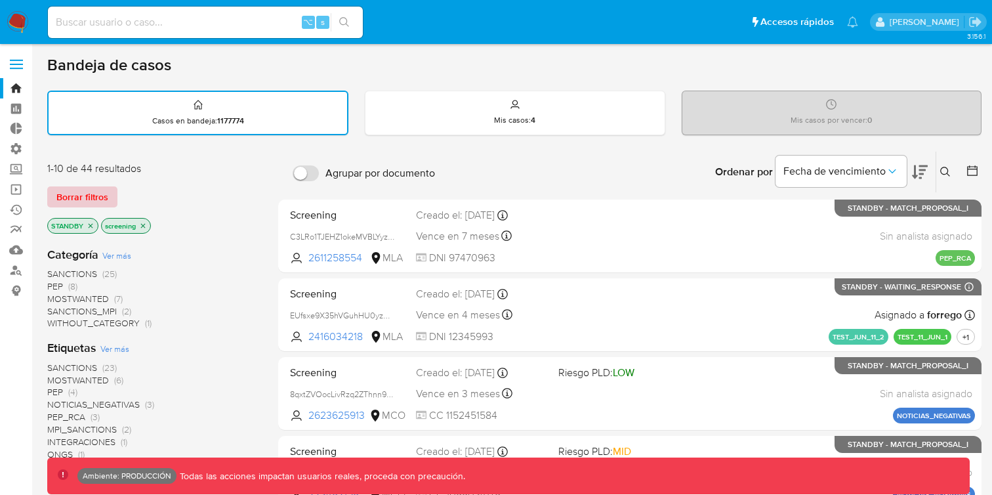
click at [102, 192] on span "Borrar filtros" at bounding box center [82, 197] width 52 height 18
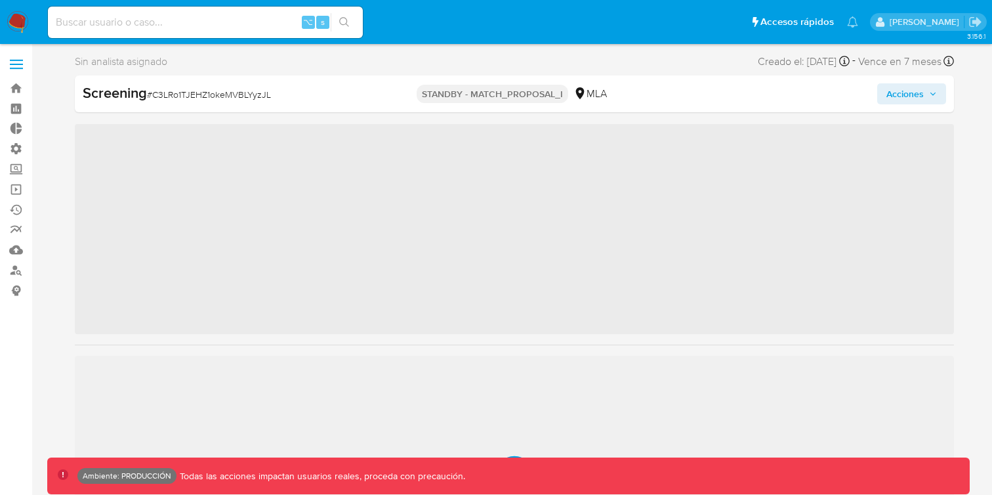
click at [929, 94] on icon "button" at bounding box center [933, 94] width 8 height 8
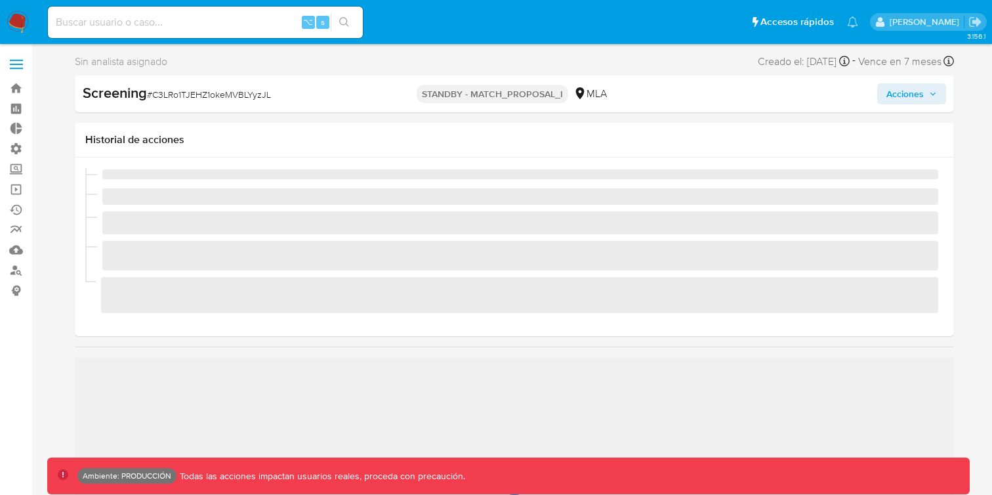
scroll to position [617, 0]
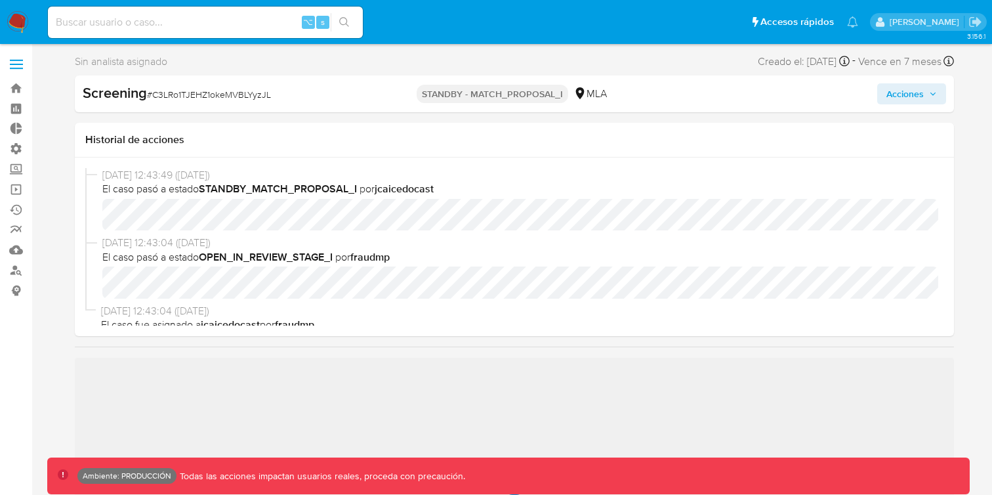
click at [928, 94] on span "Acciones" at bounding box center [912, 94] width 51 height 18
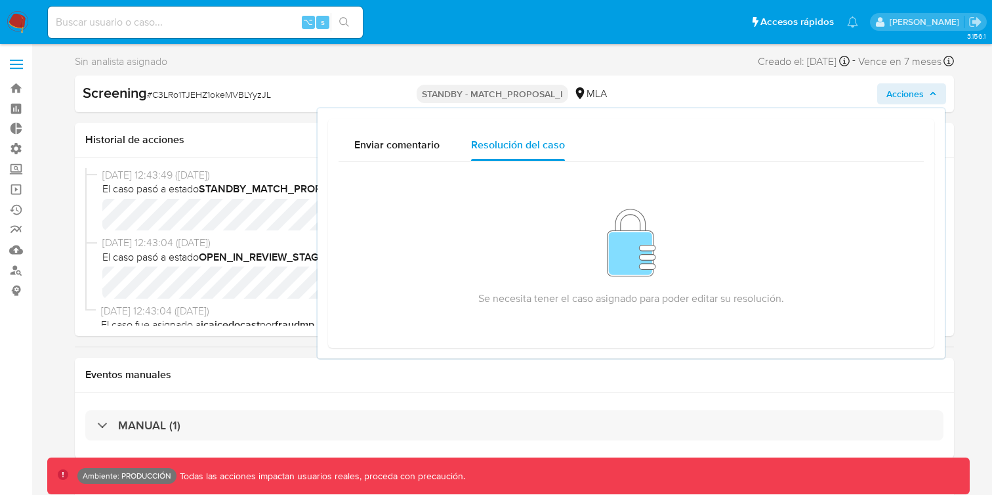
select select "10"
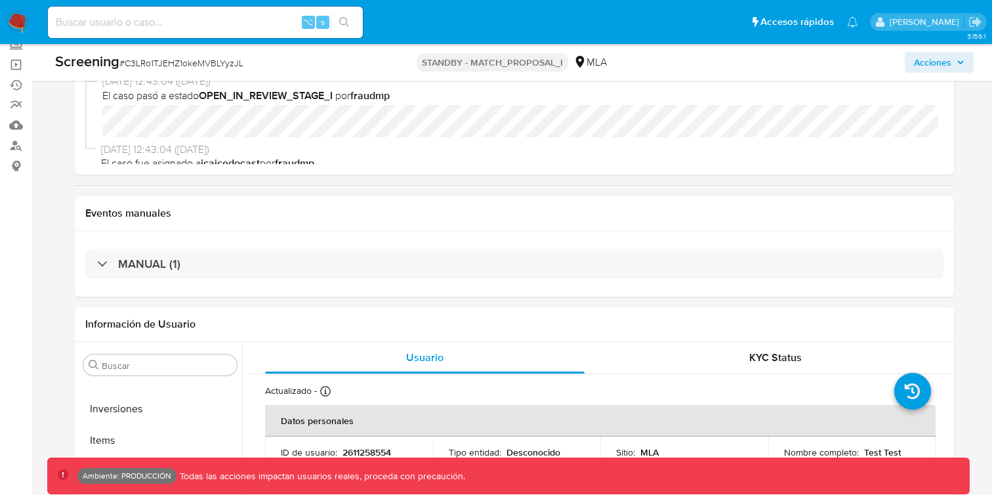
scroll to position [131, 0]
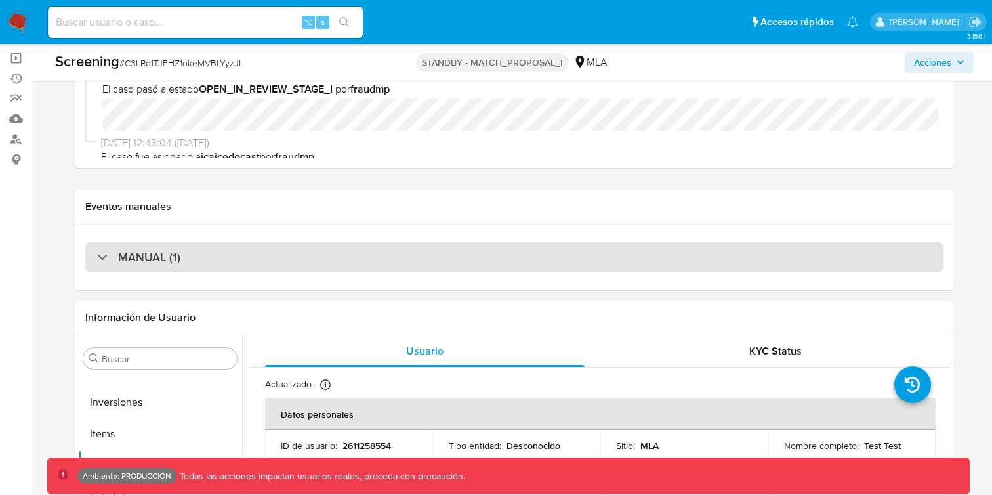
click at [750, 246] on div "MANUAL (1)" at bounding box center [514, 257] width 858 height 30
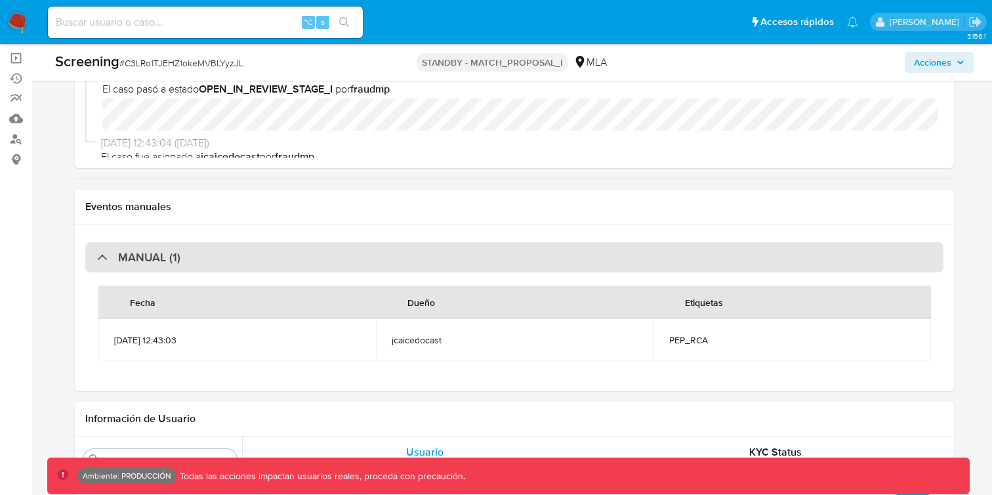
click at [750, 246] on div "MANUAL (1)" at bounding box center [514, 257] width 858 height 30
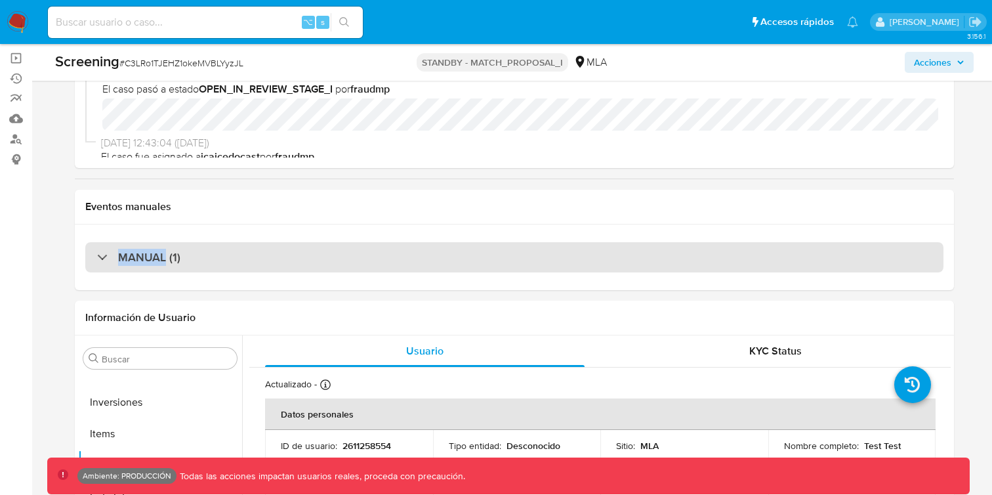
click at [750, 246] on div "MANUAL (1)" at bounding box center [514, 257] width 858 height 30
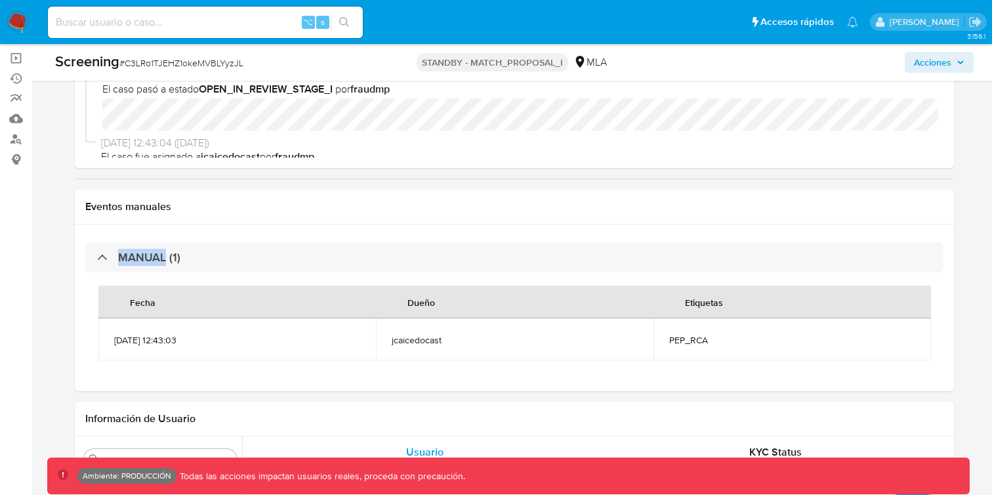
click at [778, 228] on div "MANUAL (1) Fecha Dueño Etiquetas 13/08/2025 12:43:03 jcaicedocast PEP_RCA" at bounding box center [514, 307] width 879 height 167
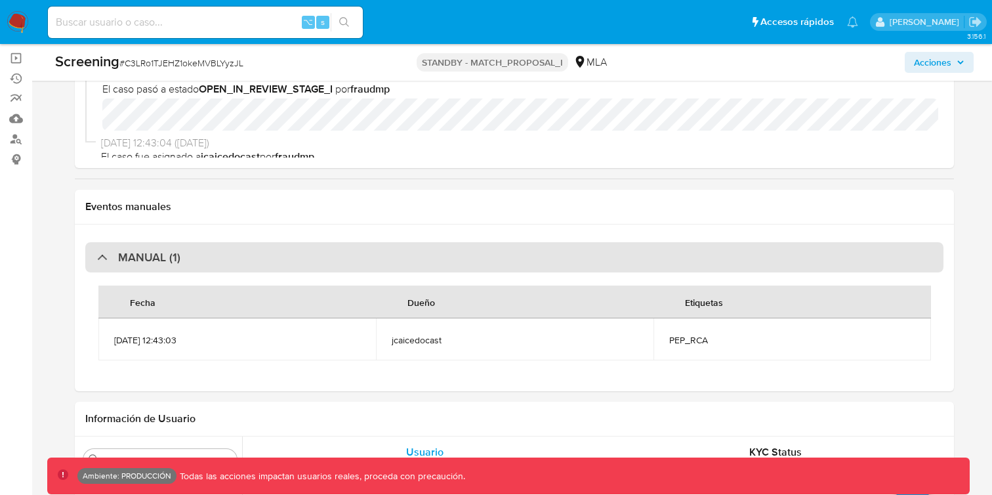
click at [765, 269] on div "MANUAL (1)" at bounding box center [514, 257] width 858 height 30
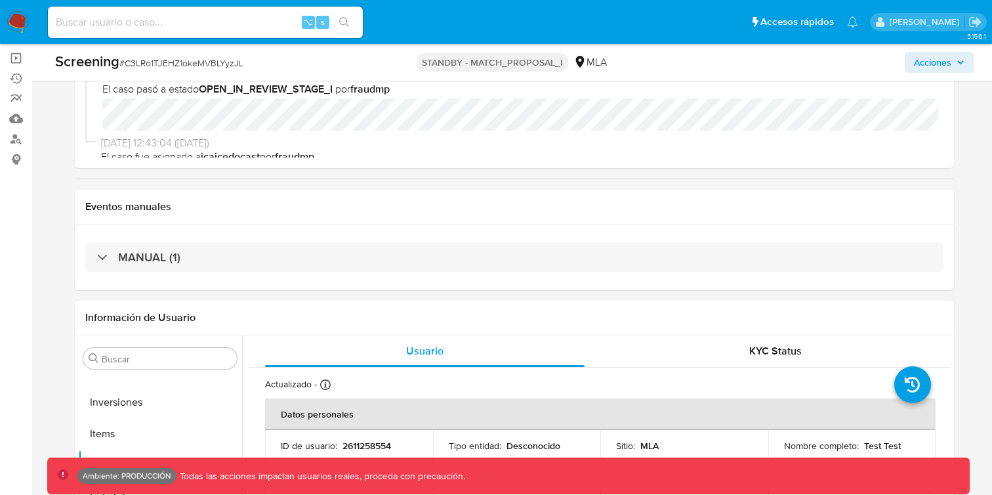
click at [939, 72] on span "Acciones" at bounding box center [932, 62] width 37 height 21
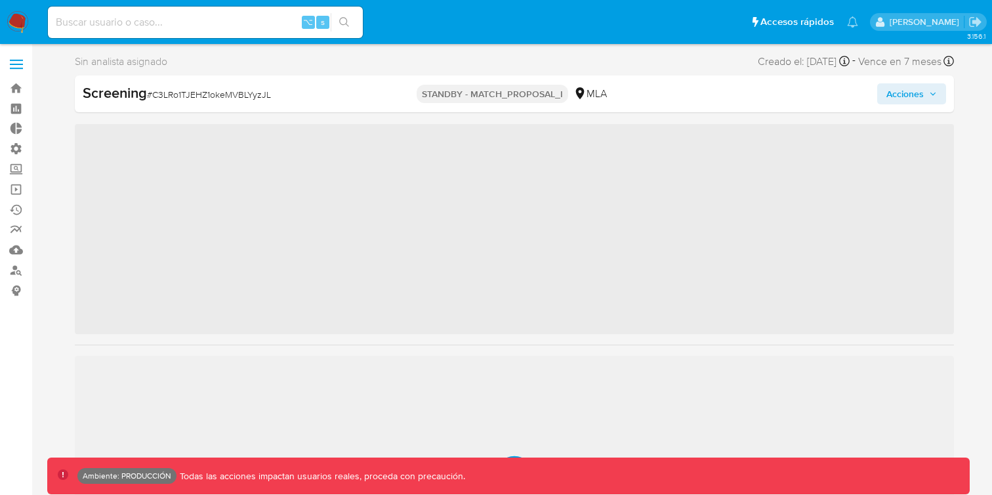
click at [915, 94] on span "Acciones" at bounding box center [905, 93] width 37 height 21
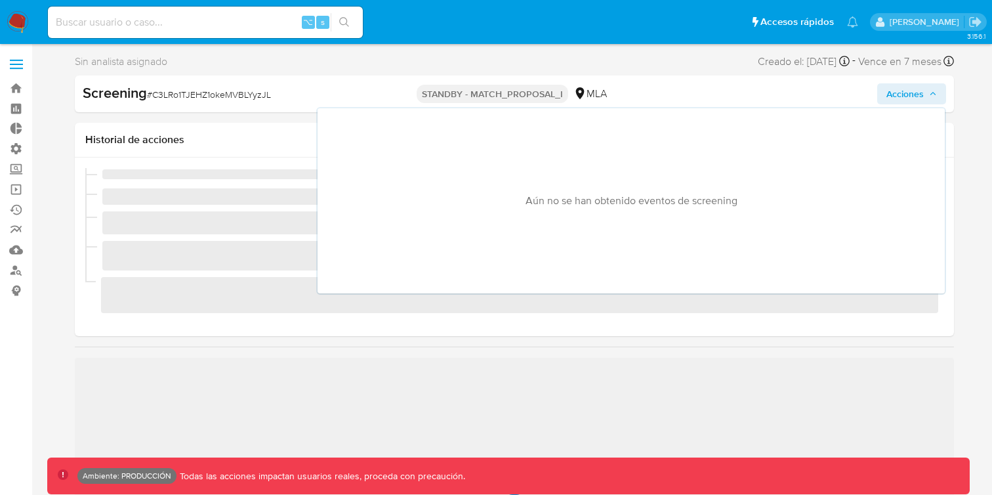
scroll to position [617, 0]
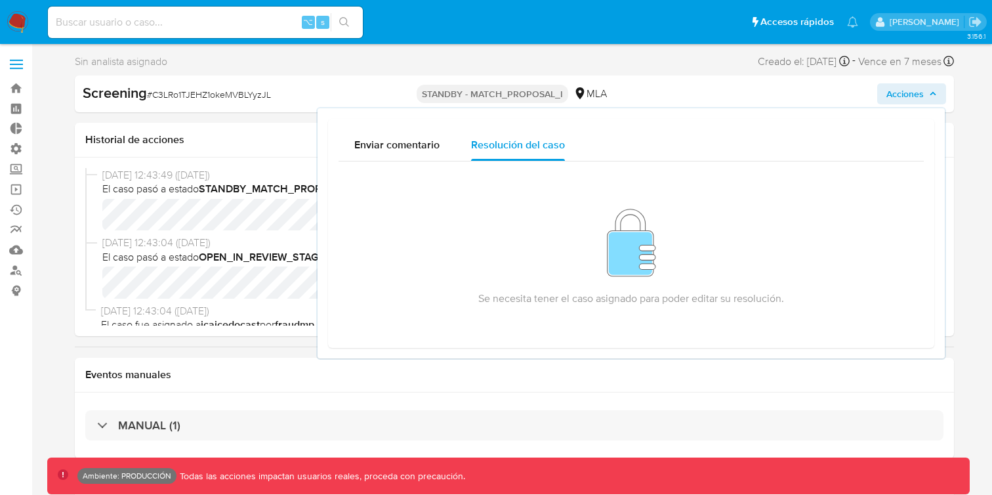
select select "10"
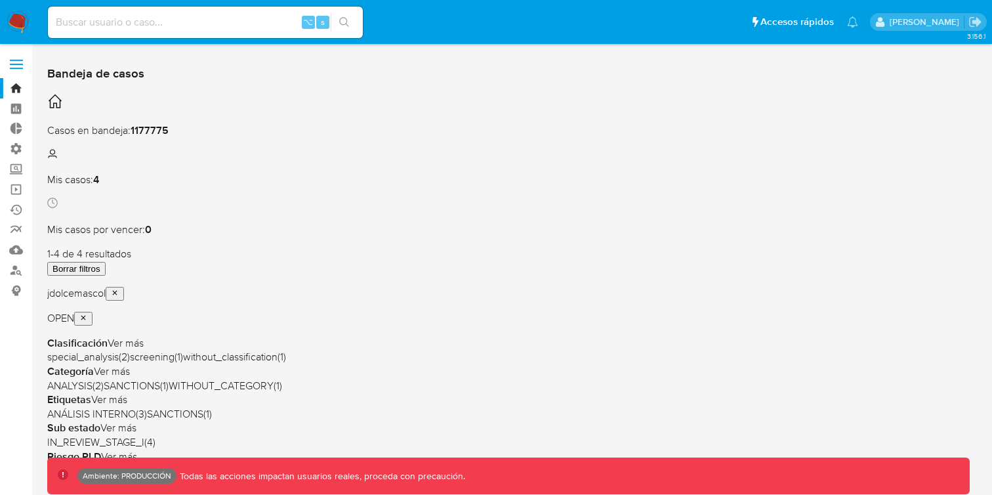
scroll to position [22, 0]
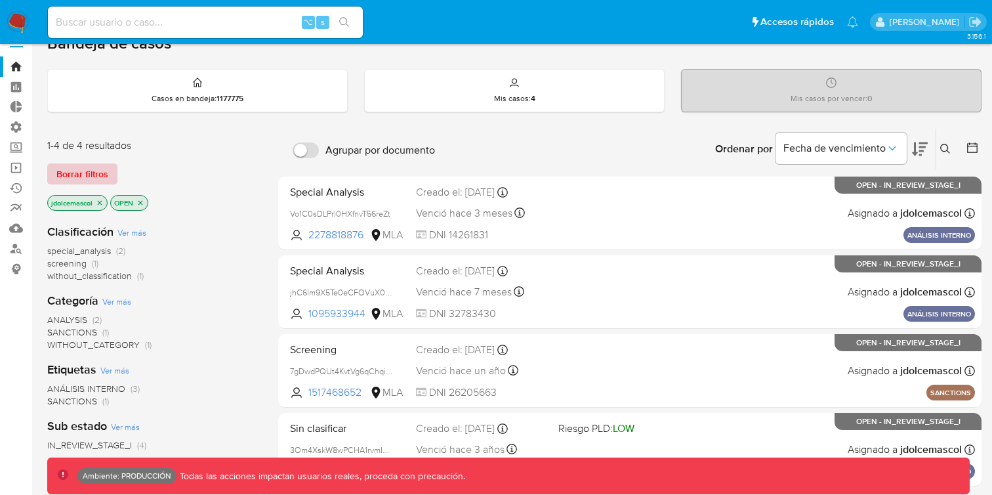
click at [104, 178] on span "Borrar filtros" at bounding box center [82, 174] width 52 height 18
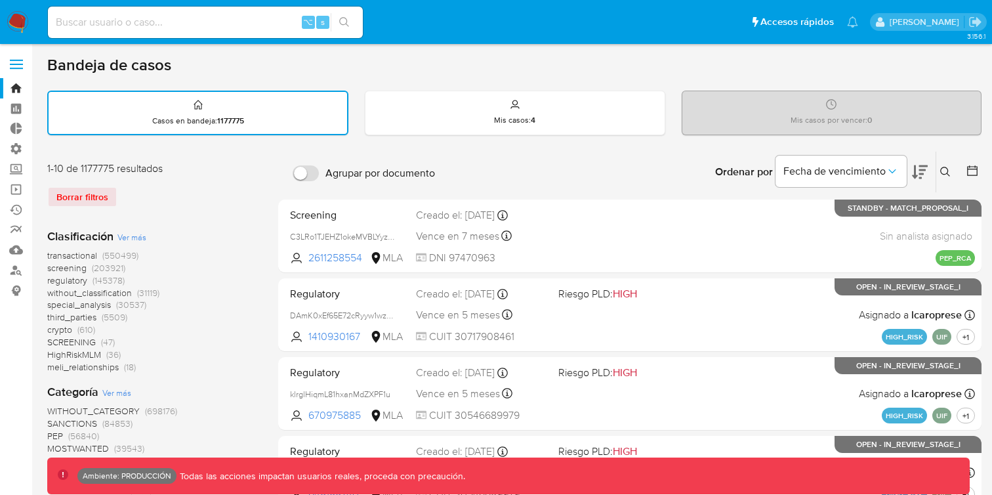
click at [77, 264] on span "screening" at bounding box center [66, 267] width 39 height 13
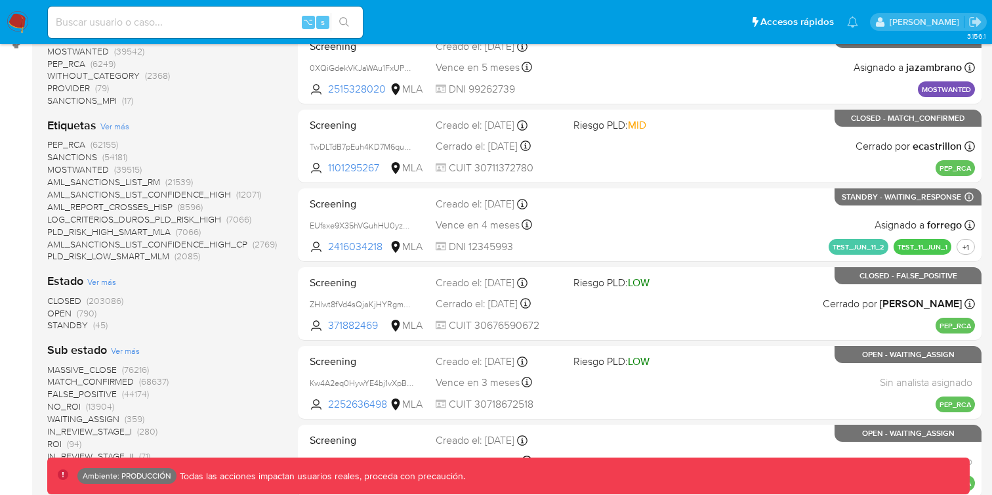
scroll to position [263, 0]
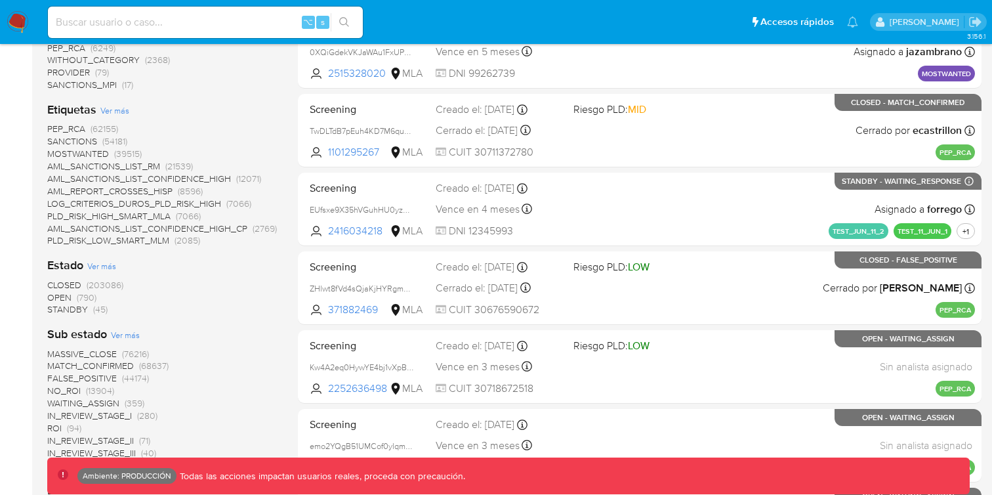
click at [66, 298] on span "OPEN" at bounding box center [59, 297] width 24 height 13
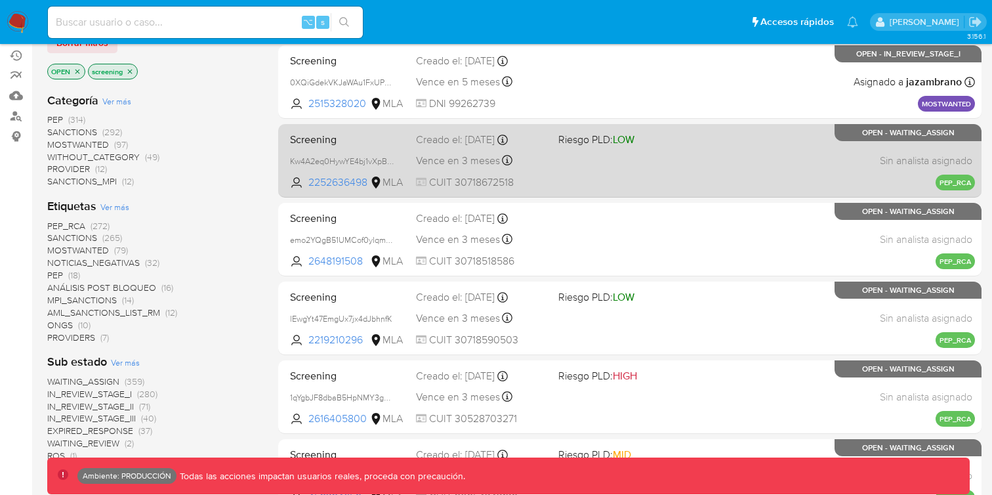
scroll to position [241, 0]
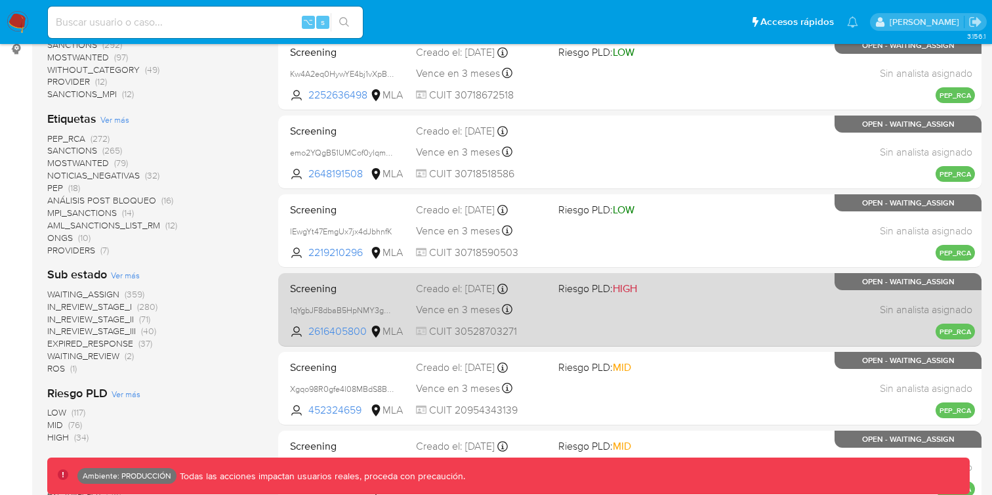
click at [687, 306] on div "Screening 1qYgbJF8dbaB5HpNMY3guQ0m 2616405800 MLA Riesgo PLD: HIGH Creado el: 2…" at bounding box center [630, 309] width 690 height 66
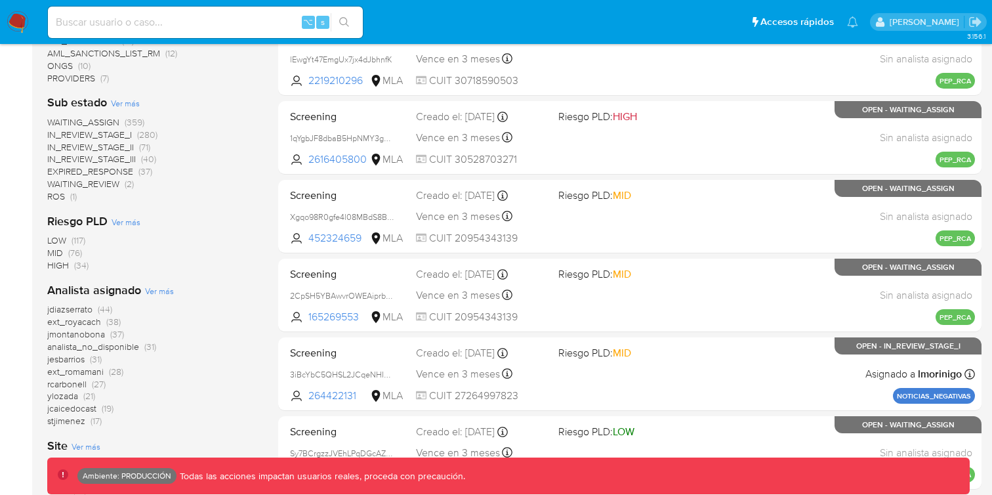
scroll to position [428, 0]
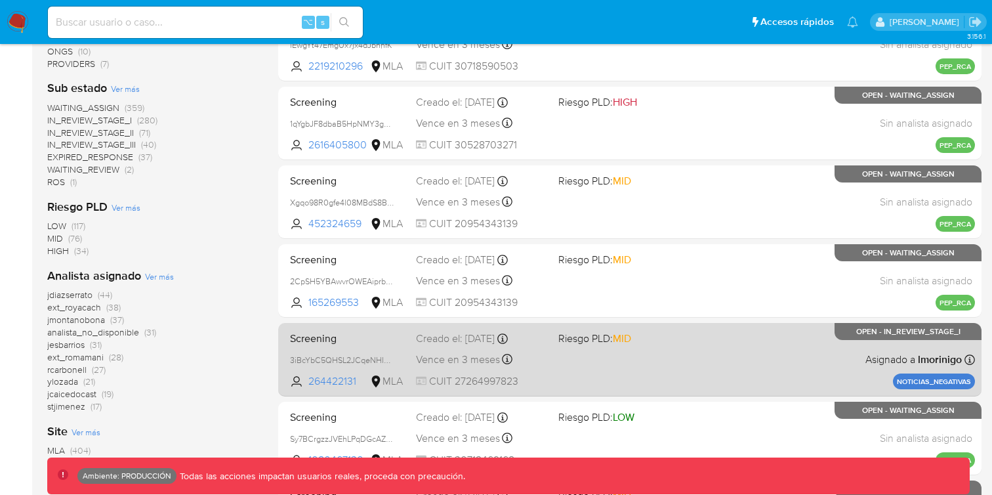
click at [654, 367] on div "Screening 3iBcYbC5QHSL2JCqeNHIgddg 264422131 MLA Riesgo PLD: MID Creado el: 21/…" at bounding box center [630, 359] width 690 height 66
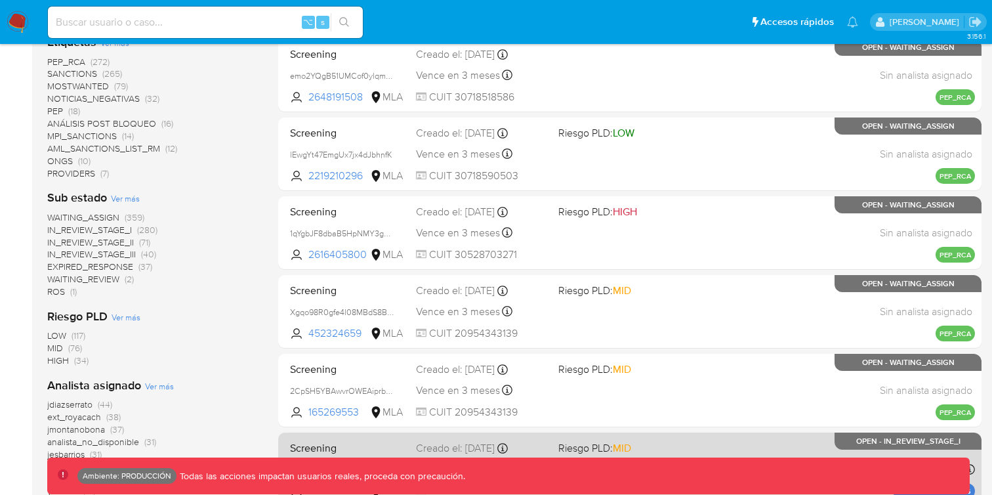
scroll to position [199, 0]
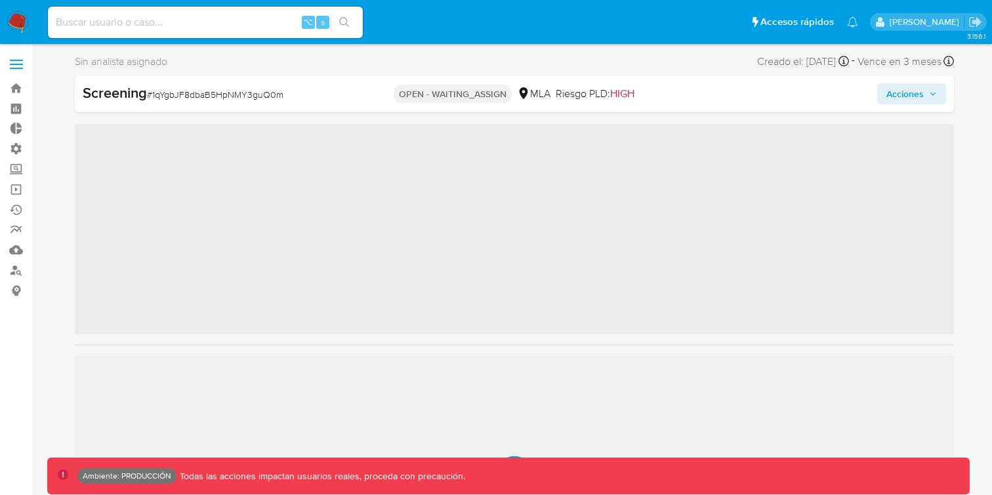
click at [929, 94] on span "Acciones" at bounding box center [912, 94] width 51 height 18
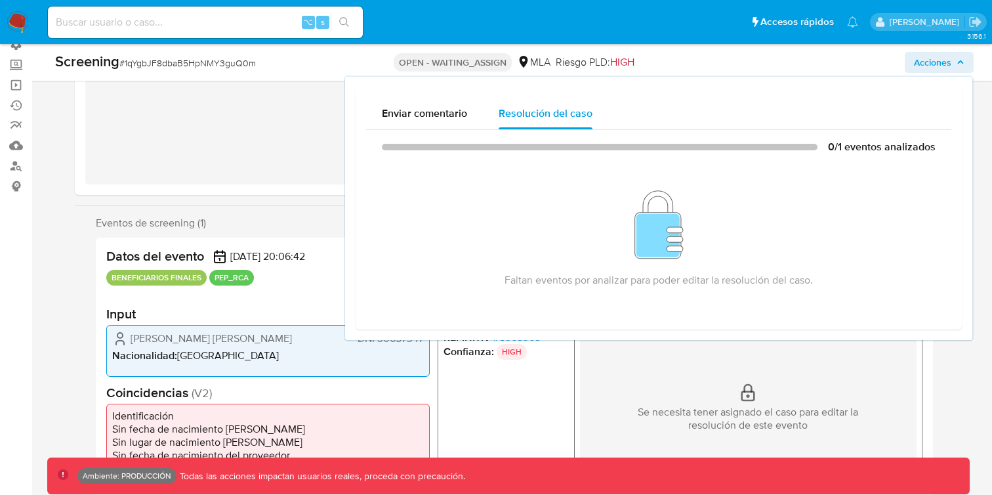
scroll to position [116, 0]
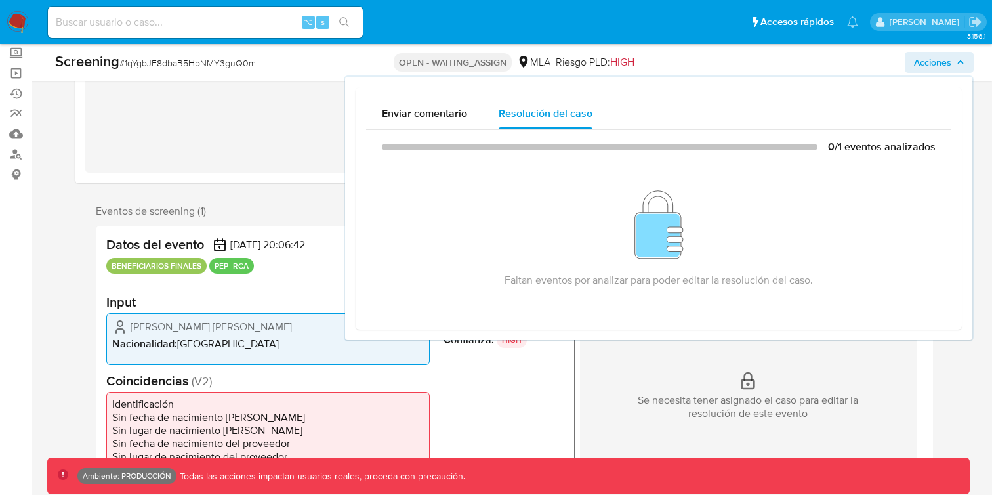
select select "10"
click at [911, 69] on button "Acciones" at bounding box center [939, 62] width 69 height 21
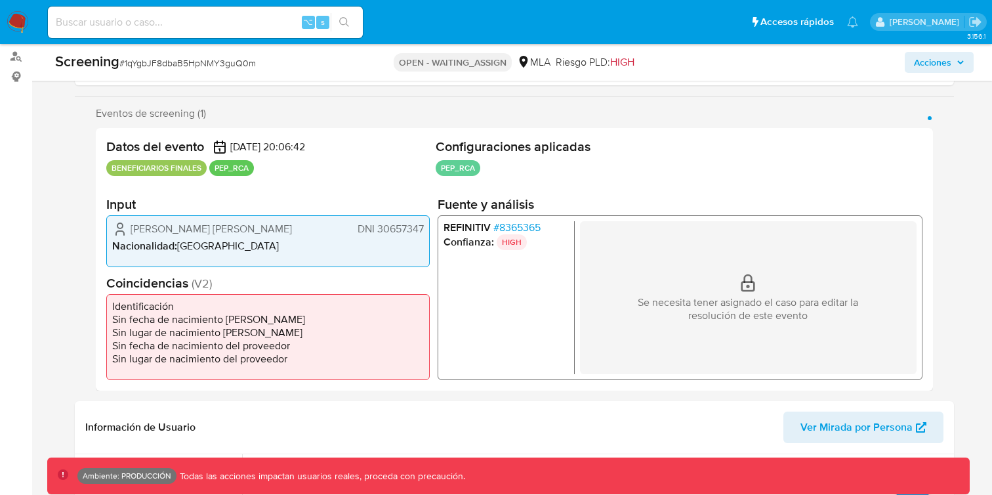
scroll to position [240, 0]
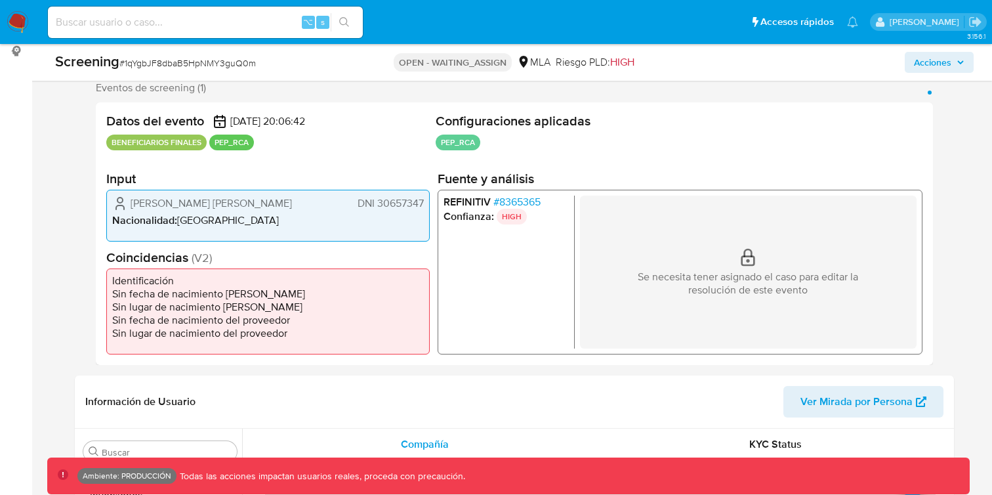
click at [616, 266] on div "Se necesita tener asignado el caso para editar la resolución de este evento" at bounding box center [748, 271] width 337 height 153
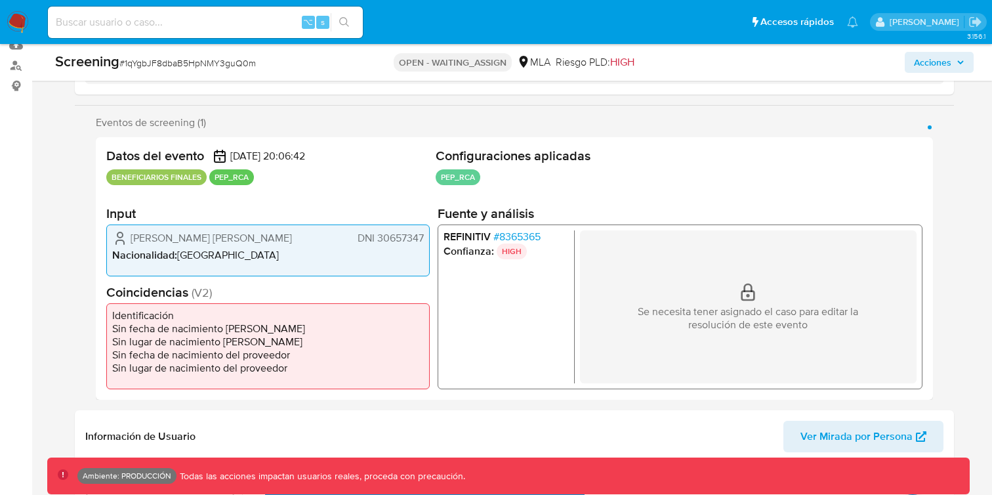
scroll to position [156, 0]
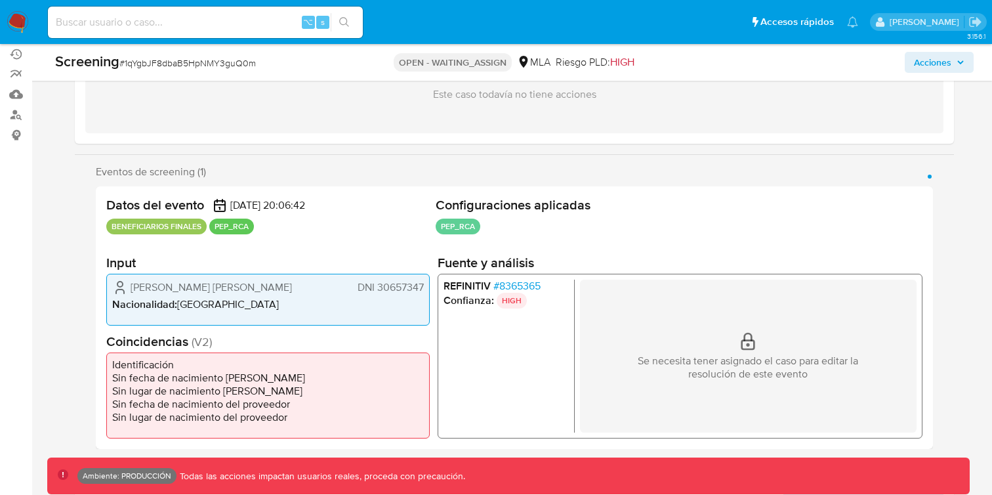
click at [521, 283] on span "# 8365365" at bounding box center [516, 285] width 47 height 13
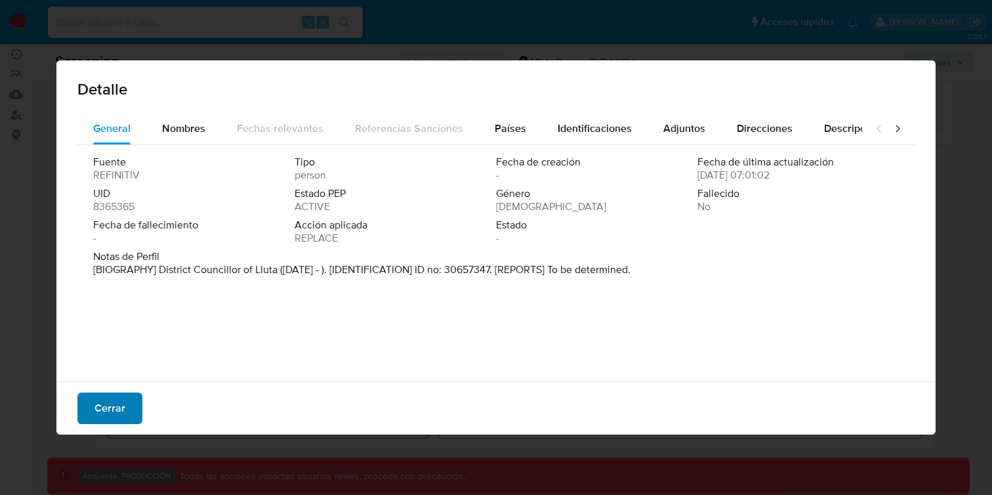
click at [120, 394] on span "Cerrar" at bounding box center [109, 408] width 31 height 29
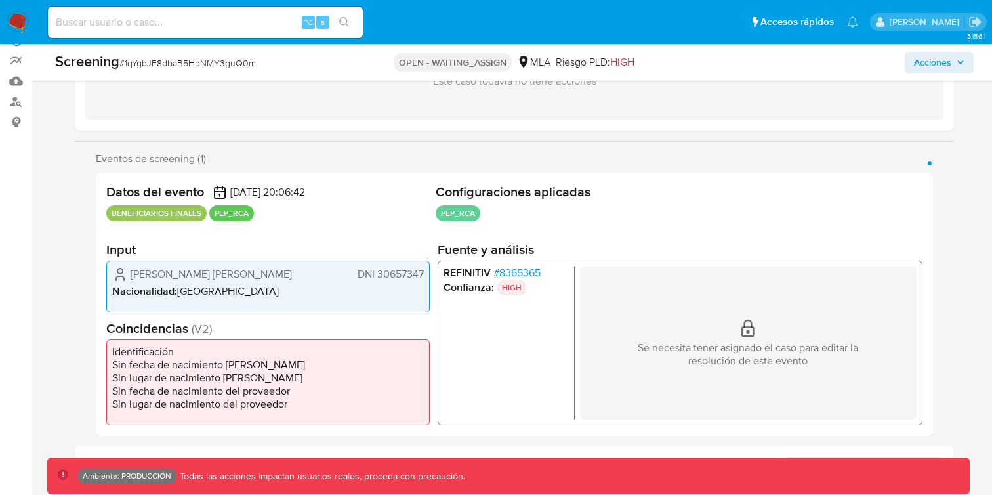
scroll to position [0, 0]
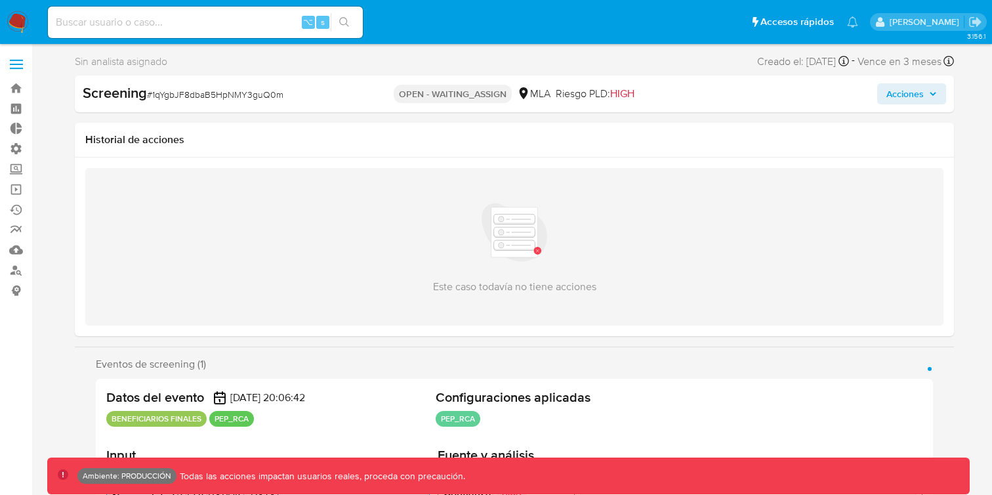
click at [904, 95] on span "Acciones" at bounding box center [905, 93] width 37 height 21
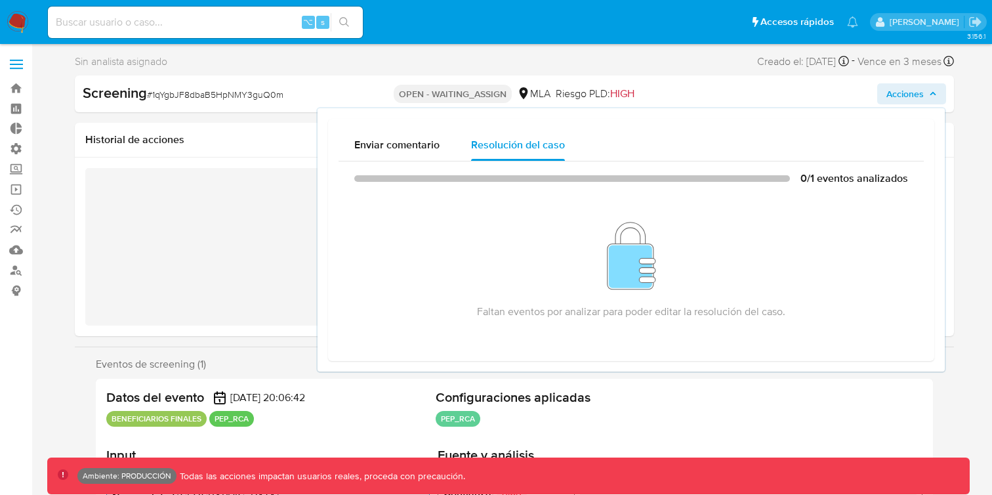
click at [907, 89] on span "Acciones" at bounding box center [905, 93] width 37 height 21
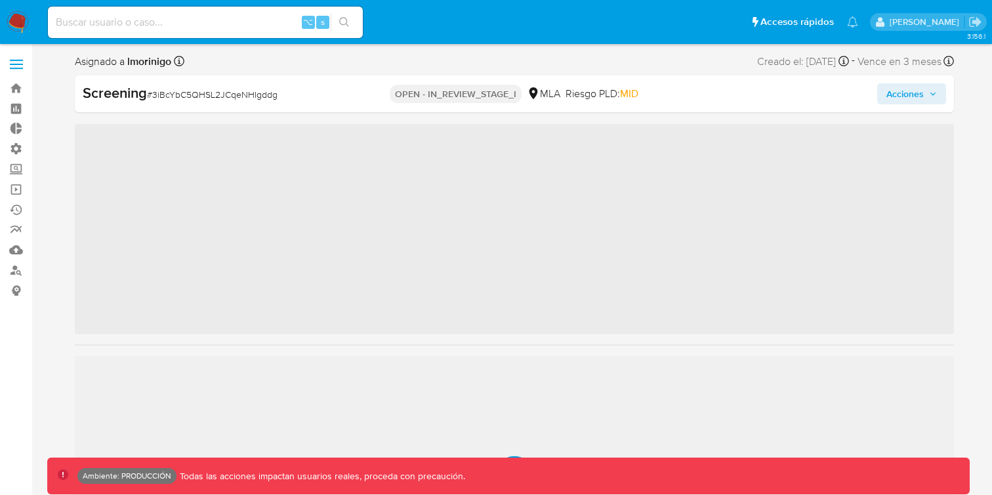
click at [909, 94] on span "Acciones" at bounding box center [905, 93] width 37 height 21
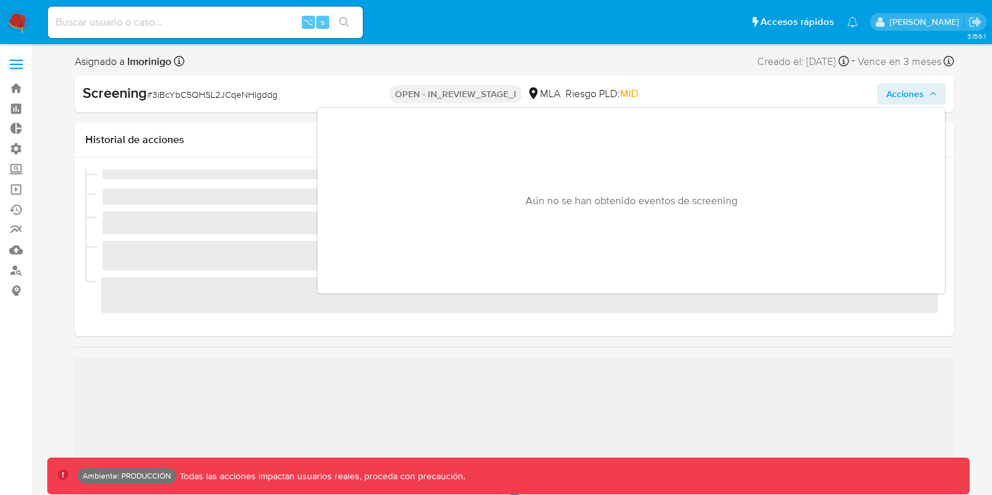
scroll to position [617, 0]
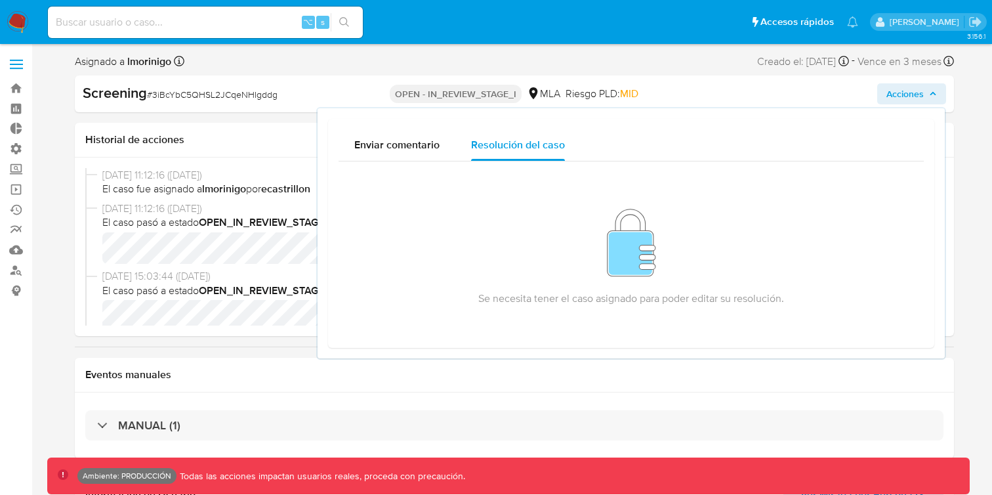
select select "10"
click at [826, 83] on div "Acciones Enviar comentario Resolución del caso Se necesita tener el caso asigna…" at bounding box center [804, 93] width 284 height 21
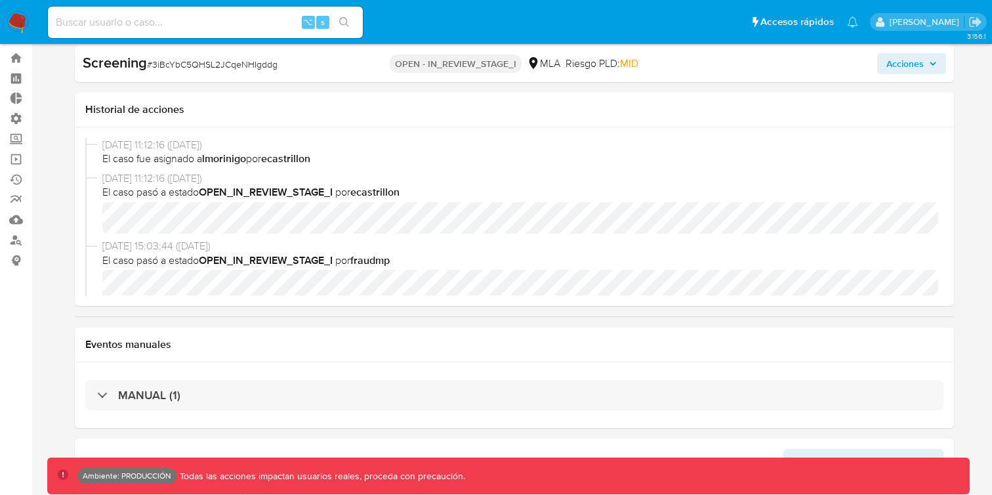
scroll to position [0, 0]
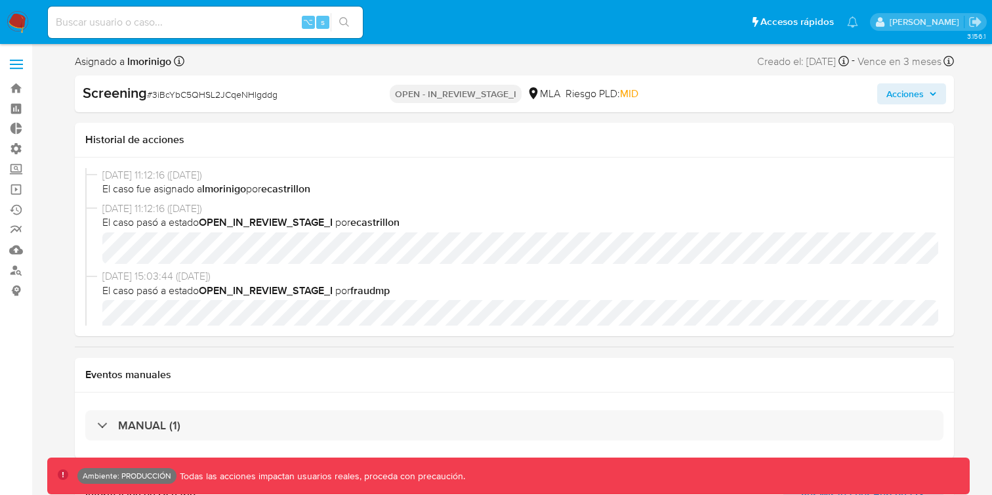
click at [937, 96] on button "Acciones" at bounding box center [911, 93] width 69 height 21
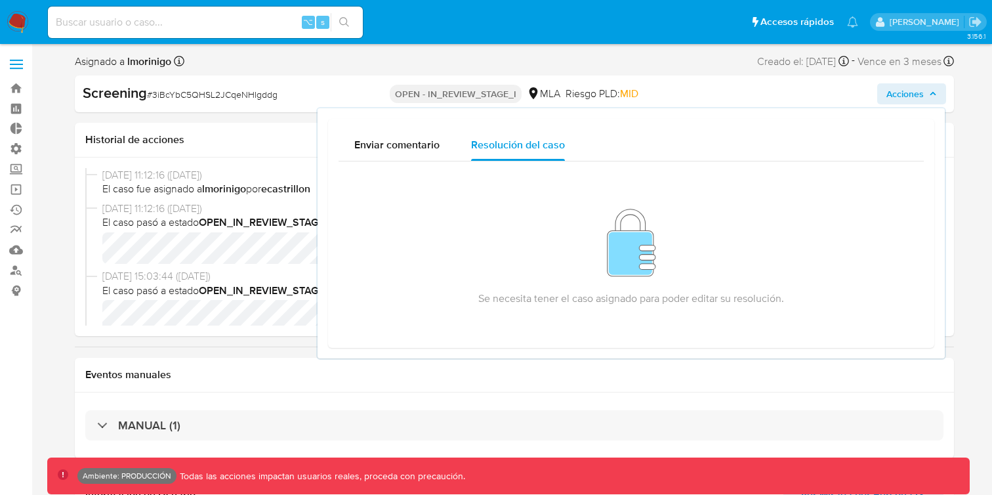
click at [311, 367] on div "Eventos manuales" at bounding box center [514, 375] width 879 height 35
